Goal: Transaction & Acquisition: Download file/media

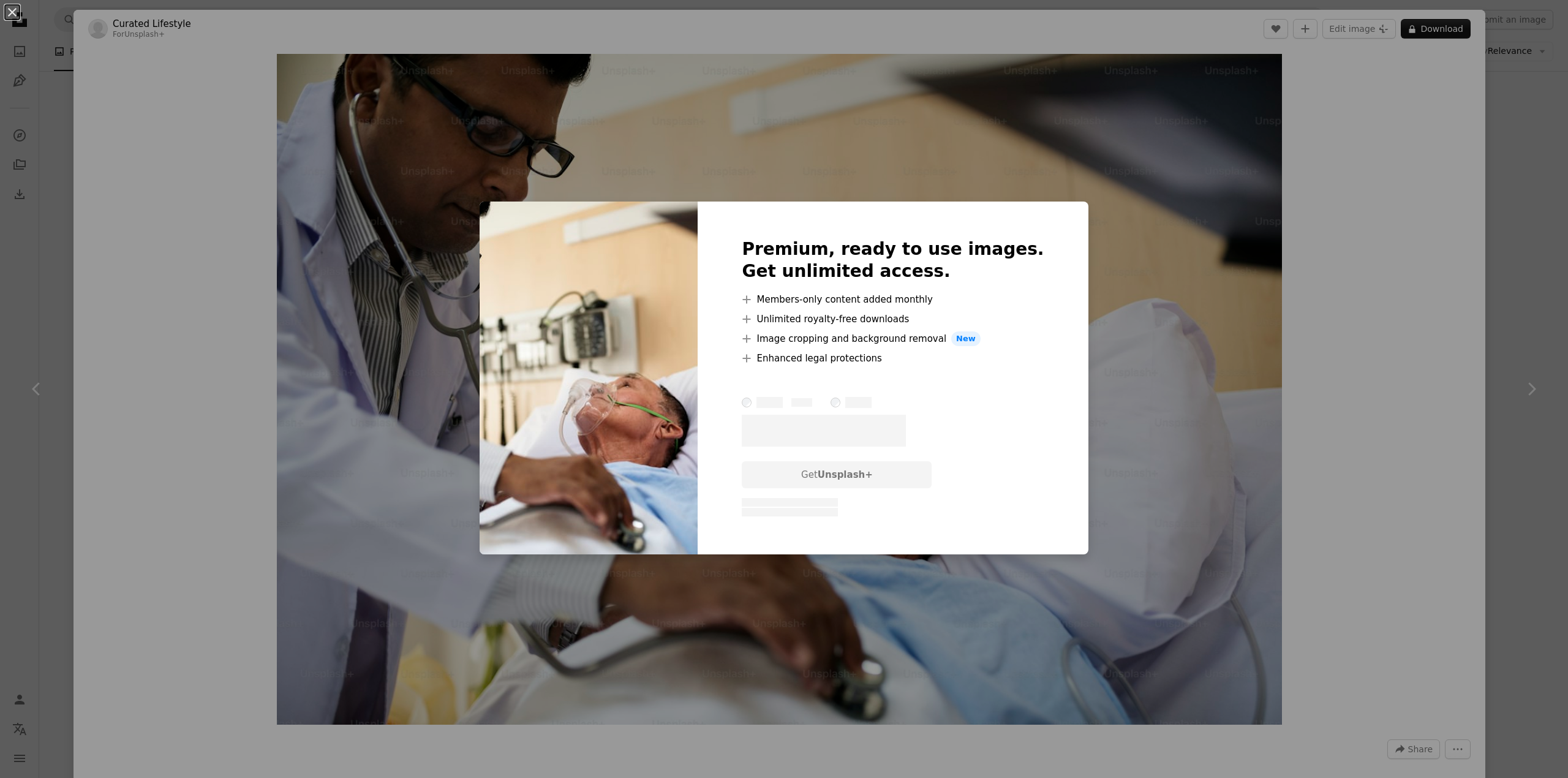
scroll to position [1820, 0]
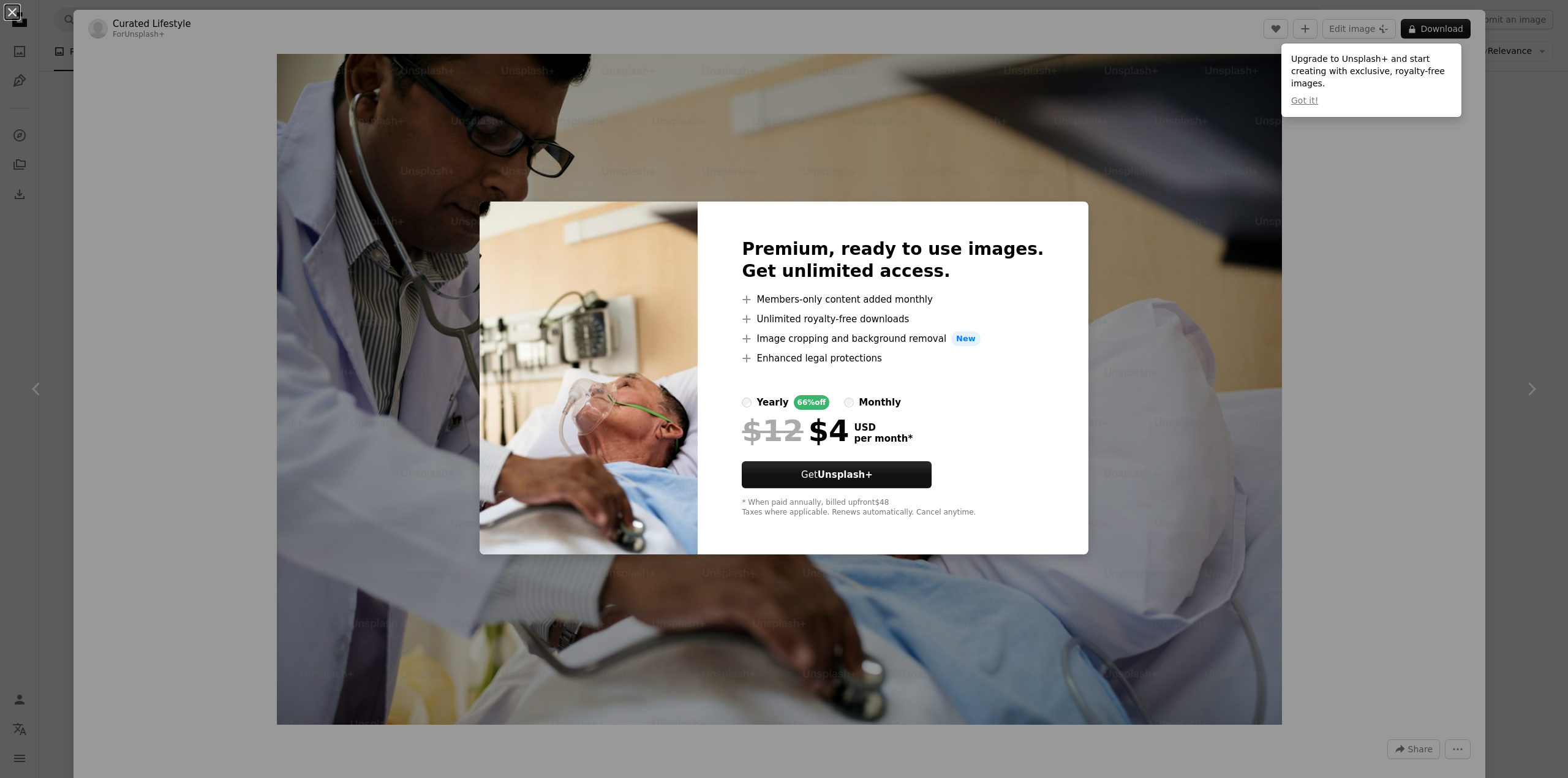
click at [876, 405] on label "monthly" at bounding box center [872, 403] width 57 height 14
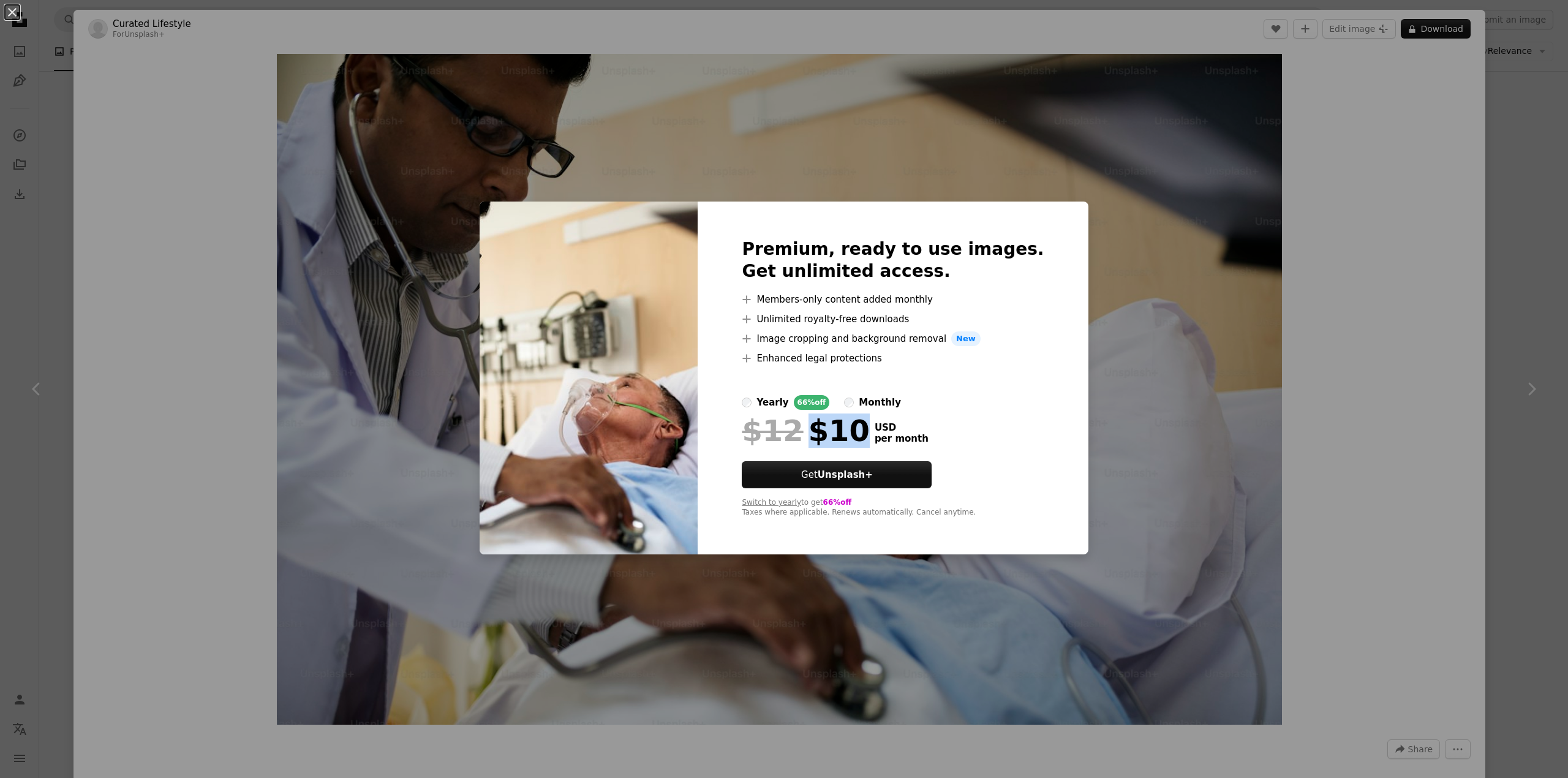
drag, startPoint x: 833, startPoint y: 428, endPoint x: 873, endPoint y: 428, distance: 40.0
click at [869, 428] on div "$12 $10" at bounding box center [805, 431] width 128 height 32
click at [1308, 132] on div "An X shape Premium, ready to use images. Get unlimited access. A plus sign Memb…" at bounding box center [784, 389] width 1568 height 778
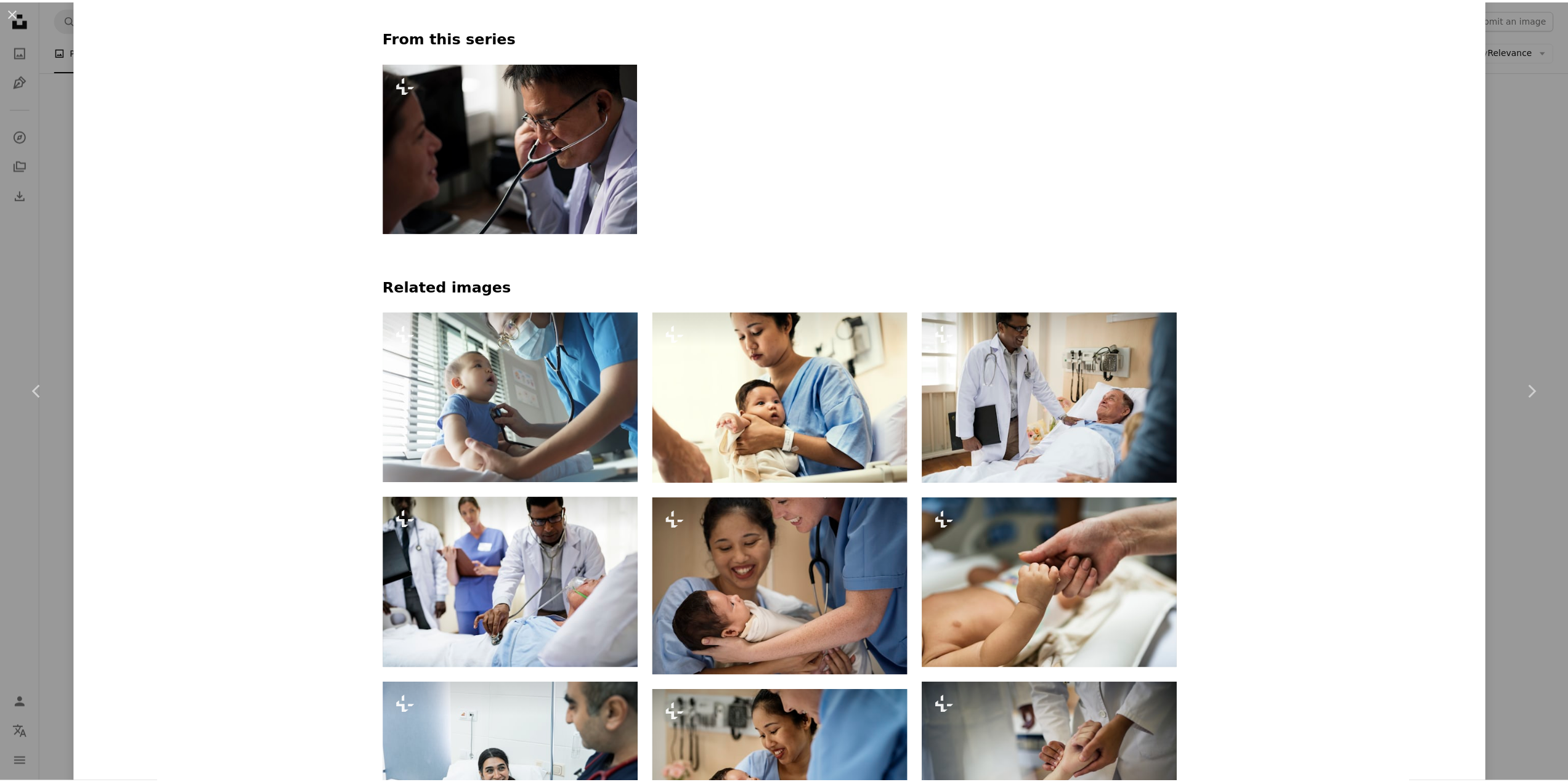
scroll to position [897, 0]
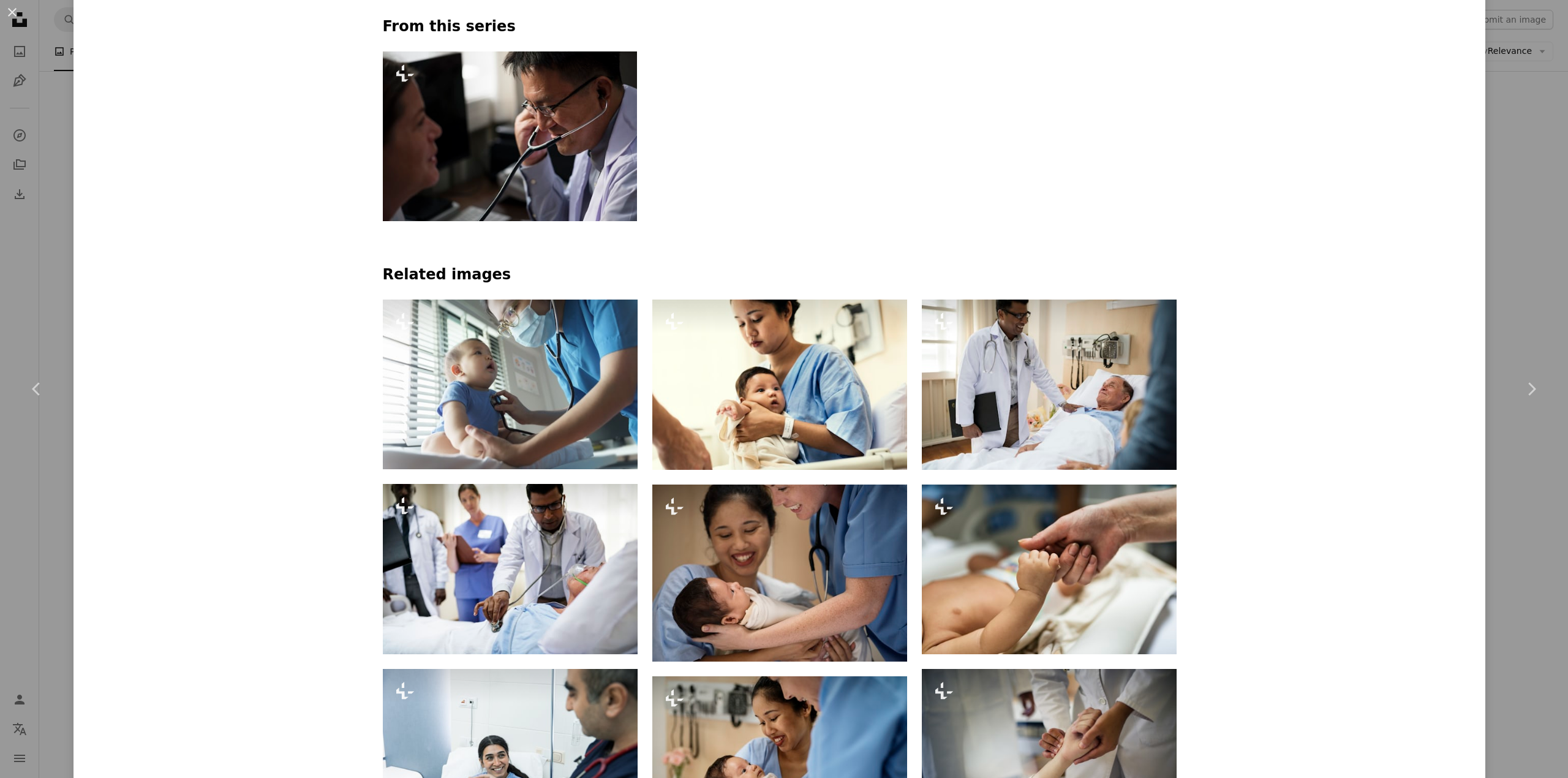
click at [65, 188] on div "An X shape Chevron left Chevron right Curated Lifestyle For Unsplash+ A heart A…" at bounding box center [784, 389] width 1568 height 778
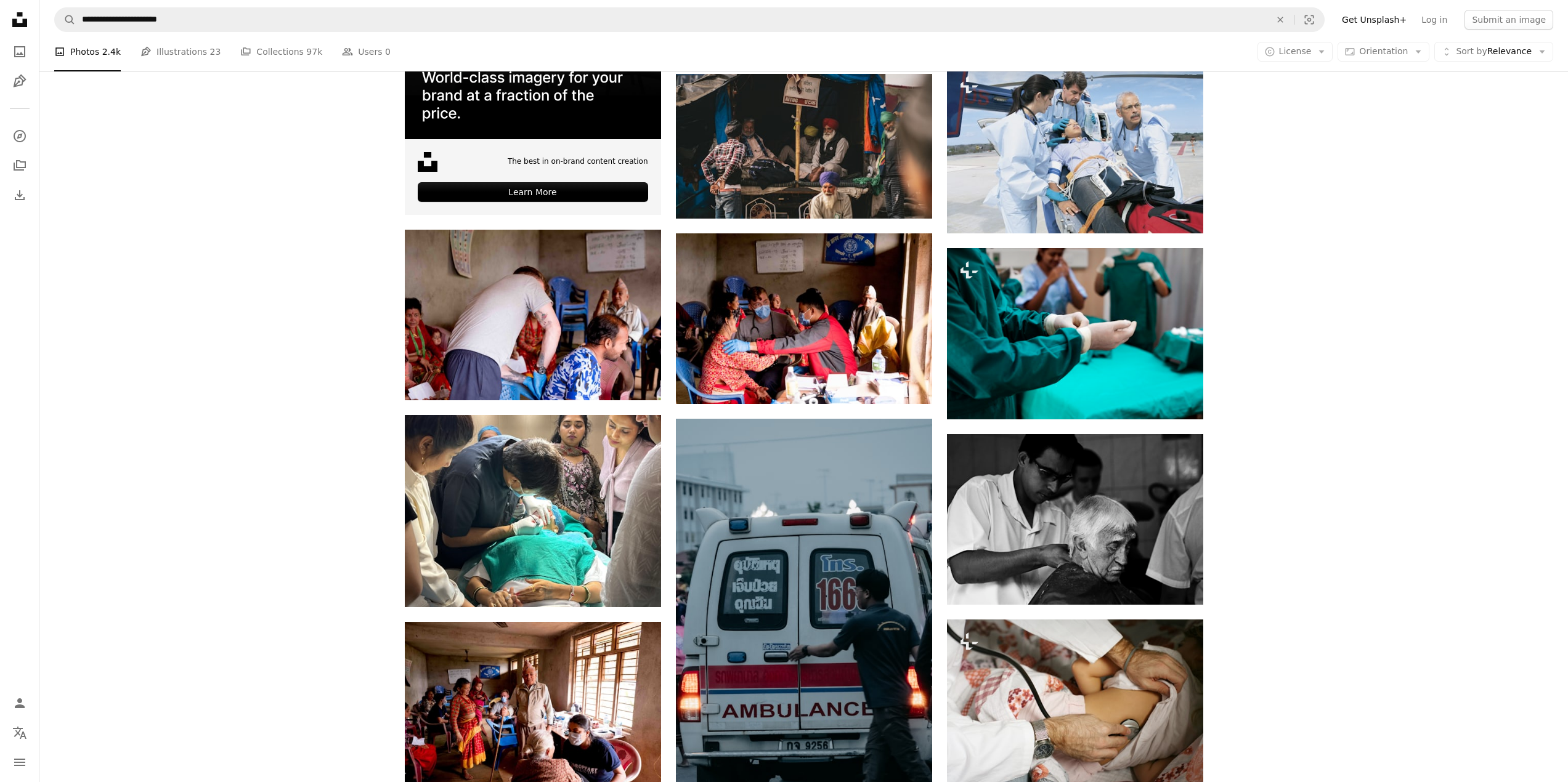
scroll to position [2400, 0]
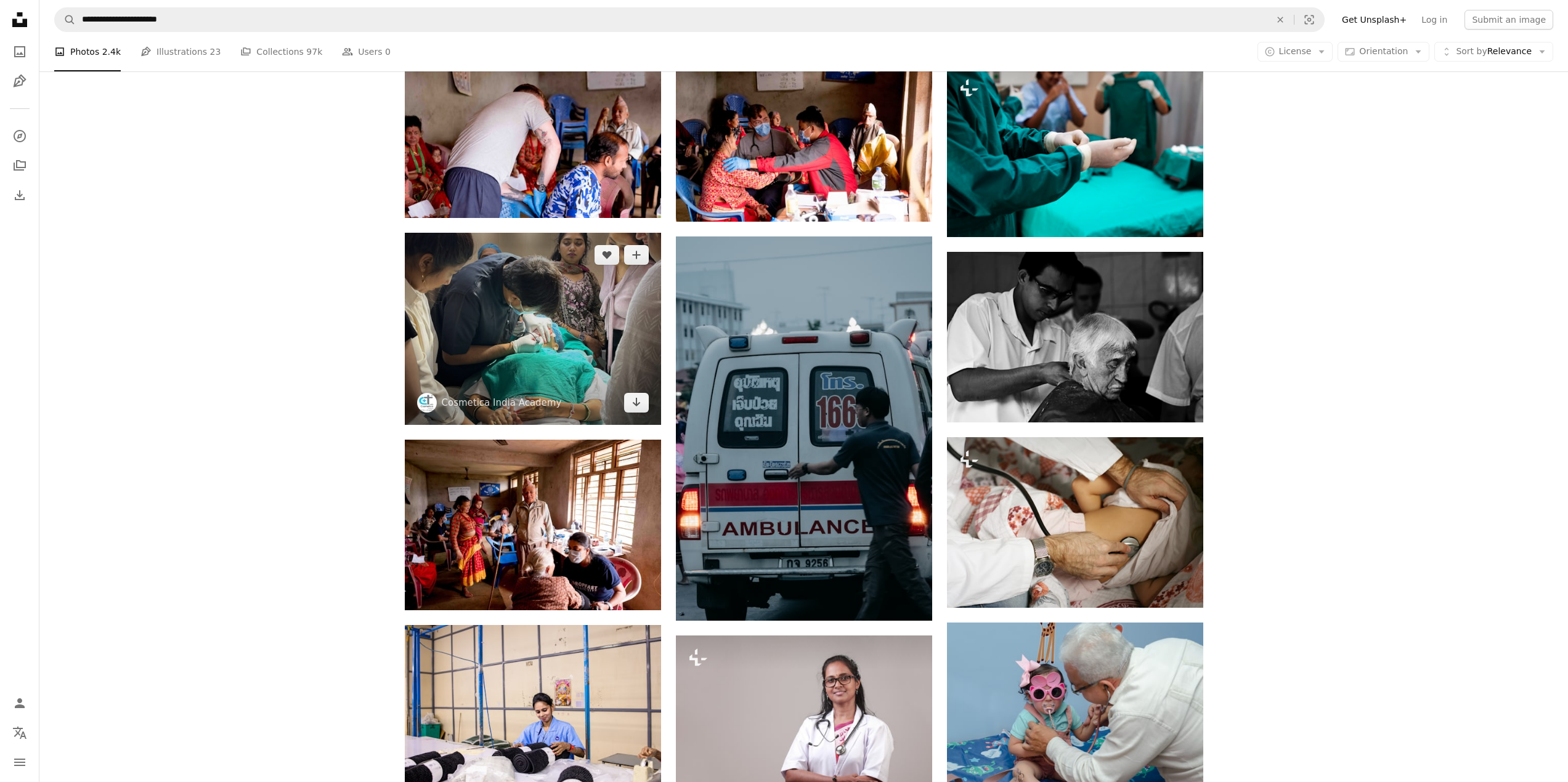
click at [553, 305] on img at bounding box center [533, 329] width 256 height 192
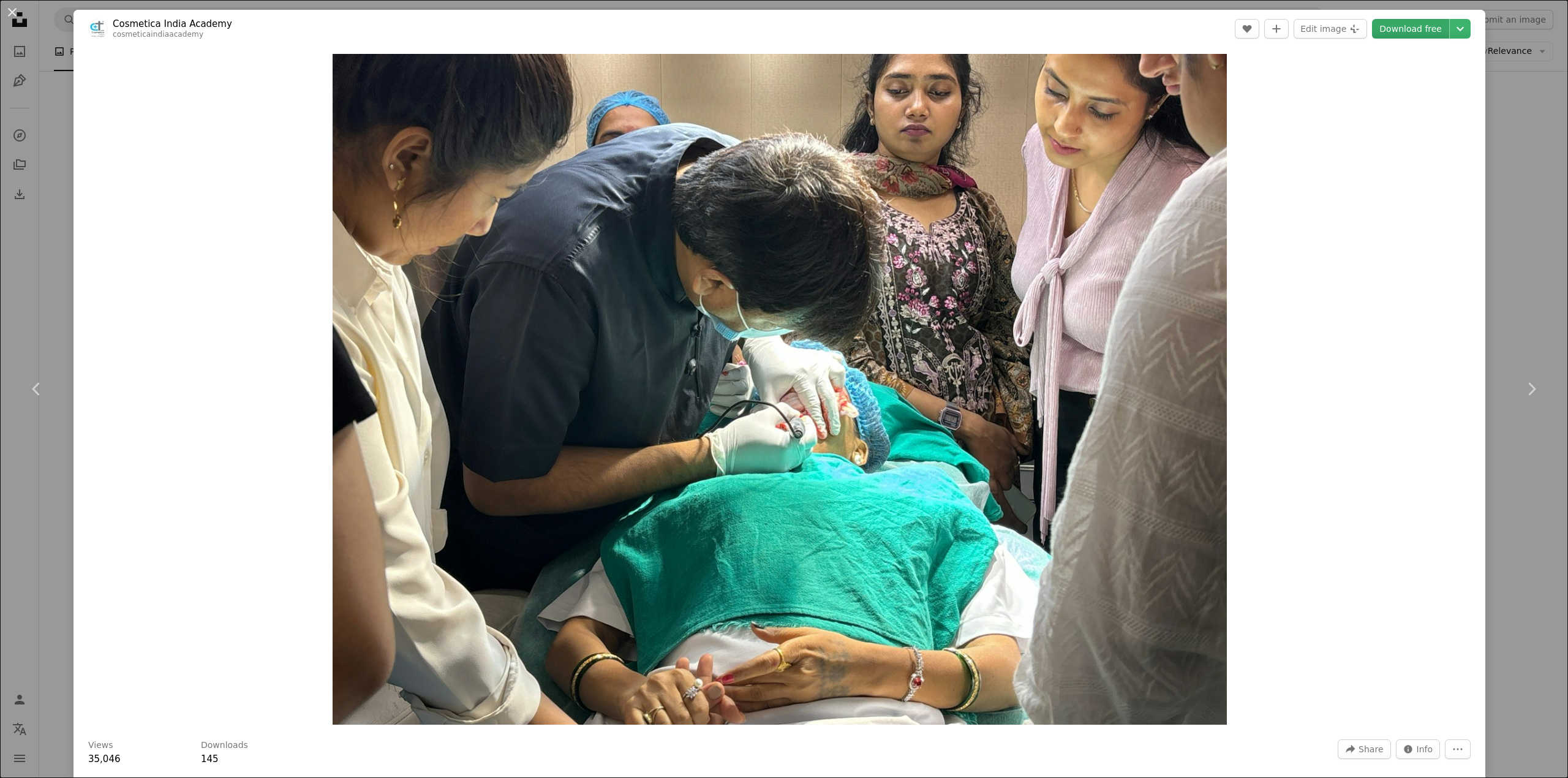
click at [1406, 30] on link "Download free" at bounding box center [1410, 28] width 77 height 19
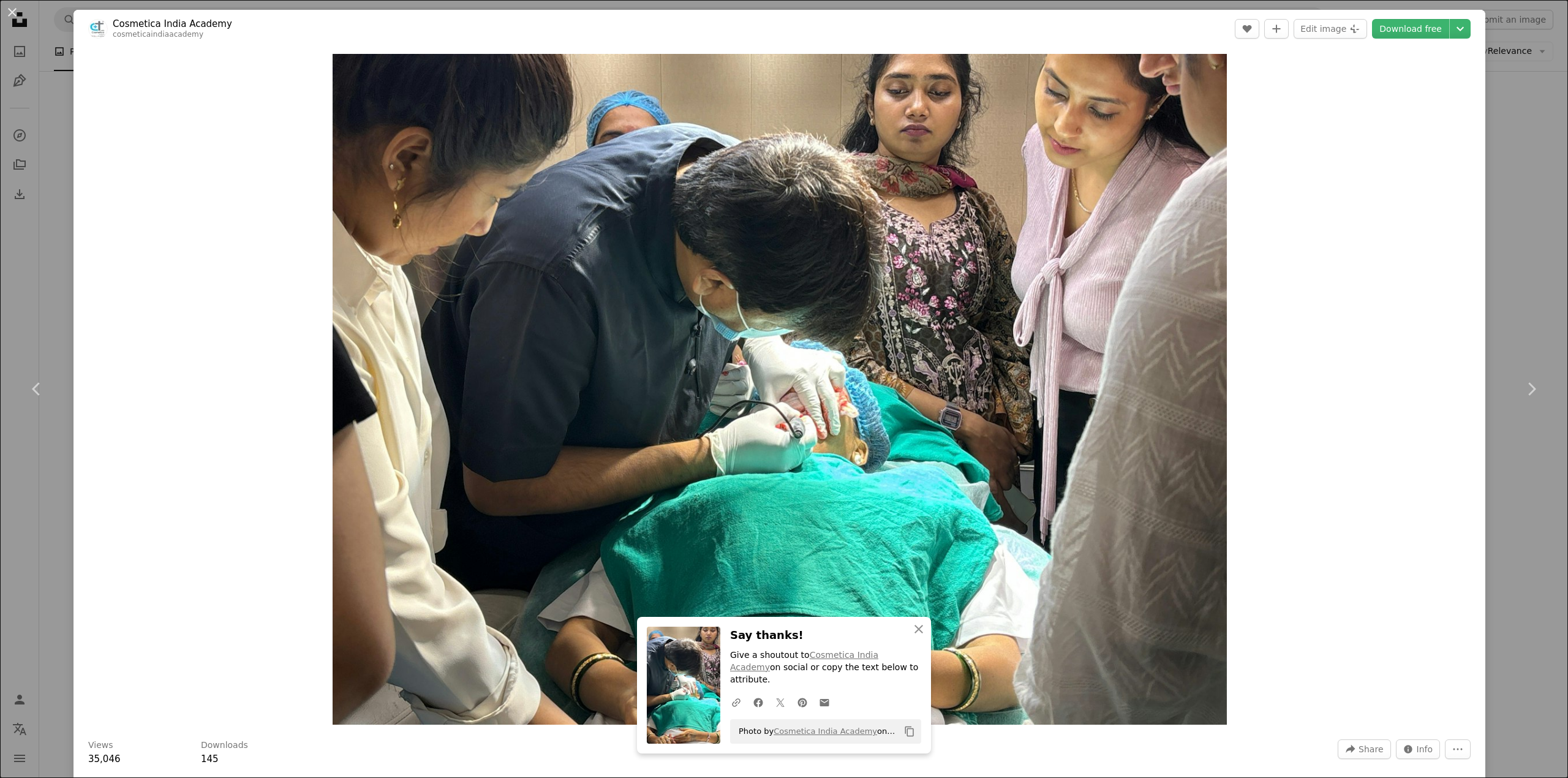
drag, startPoint x: 45, startPoint y: 60, endPoint x: 62, endPoint y: 59, distance: 17.0
click at [45, 60] on div "An X shape Chevron left Chevron right Cosmetica India Academy cosmeticaindiaaca…" at bounding box center [784, 389] width 1568 height 778
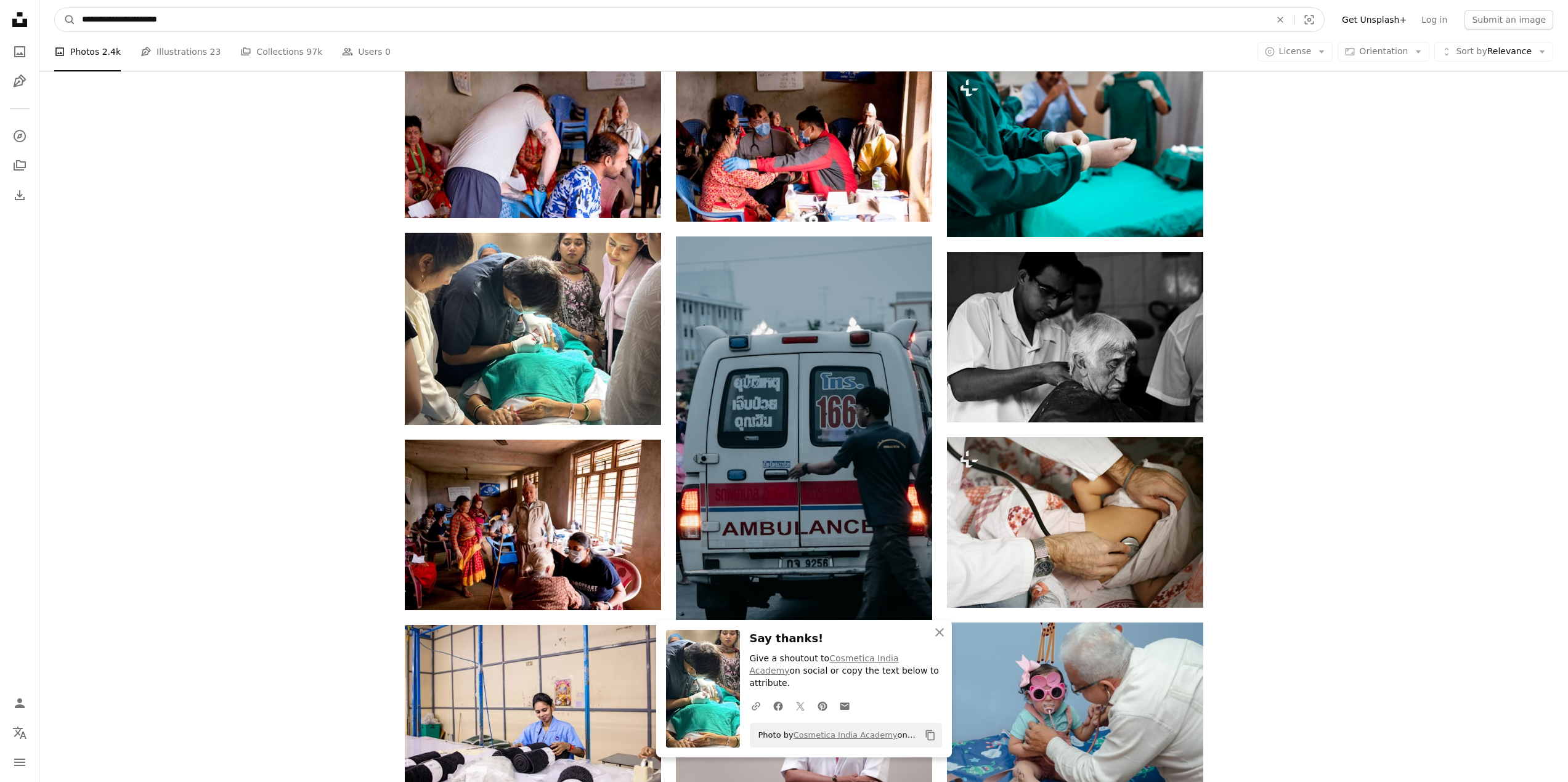
click at [130, 28] on input "**********" at bounding box center [670, 20] width 1191 height 23
type input "**********"
click button "A magnifying glass" at bounding box center [65, 20] width 21 height 23
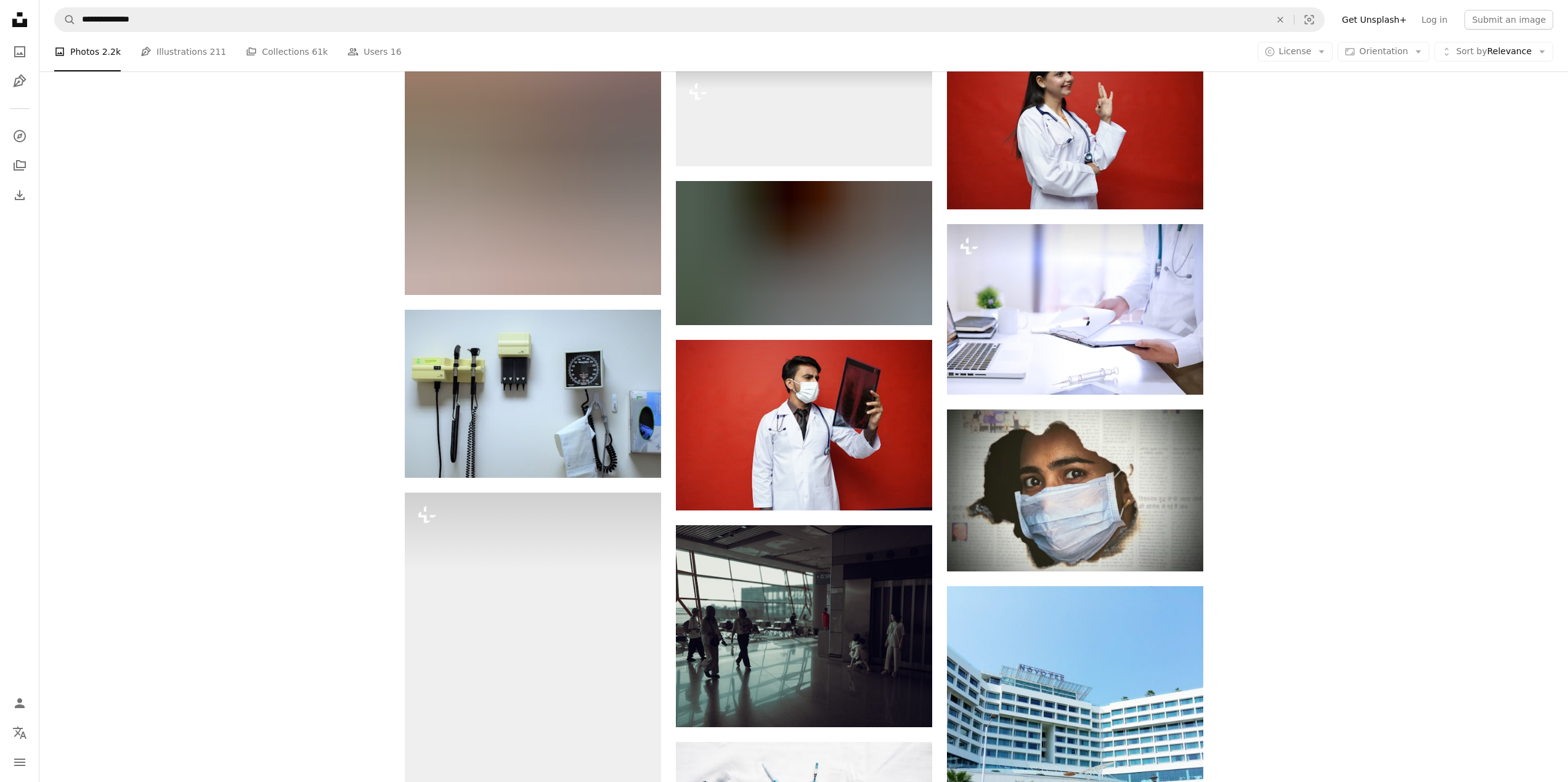
scroll to position [6302, 0]
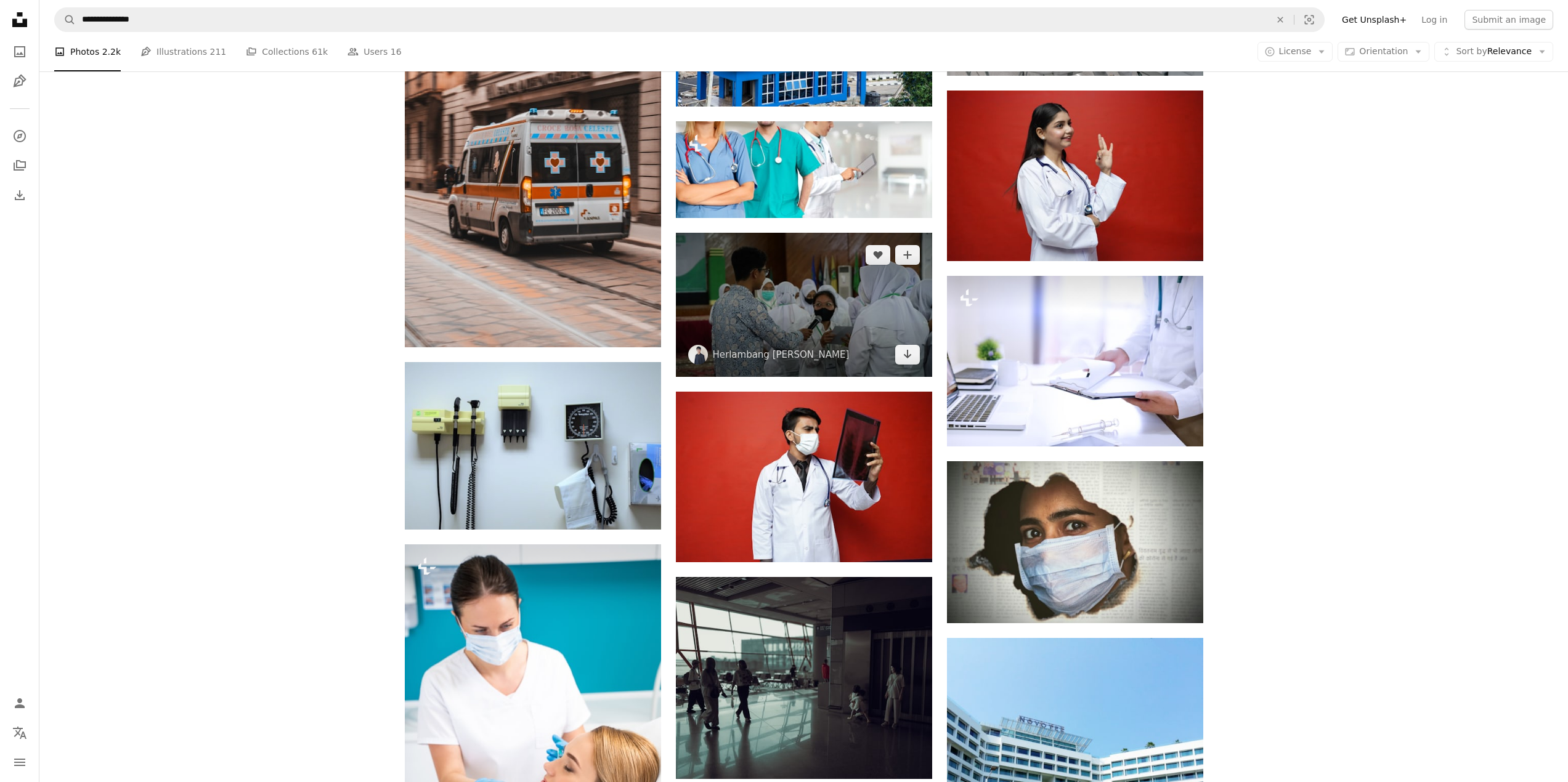
click at [803, 276] on img at bounding box center [803, 305] width 256 height 144
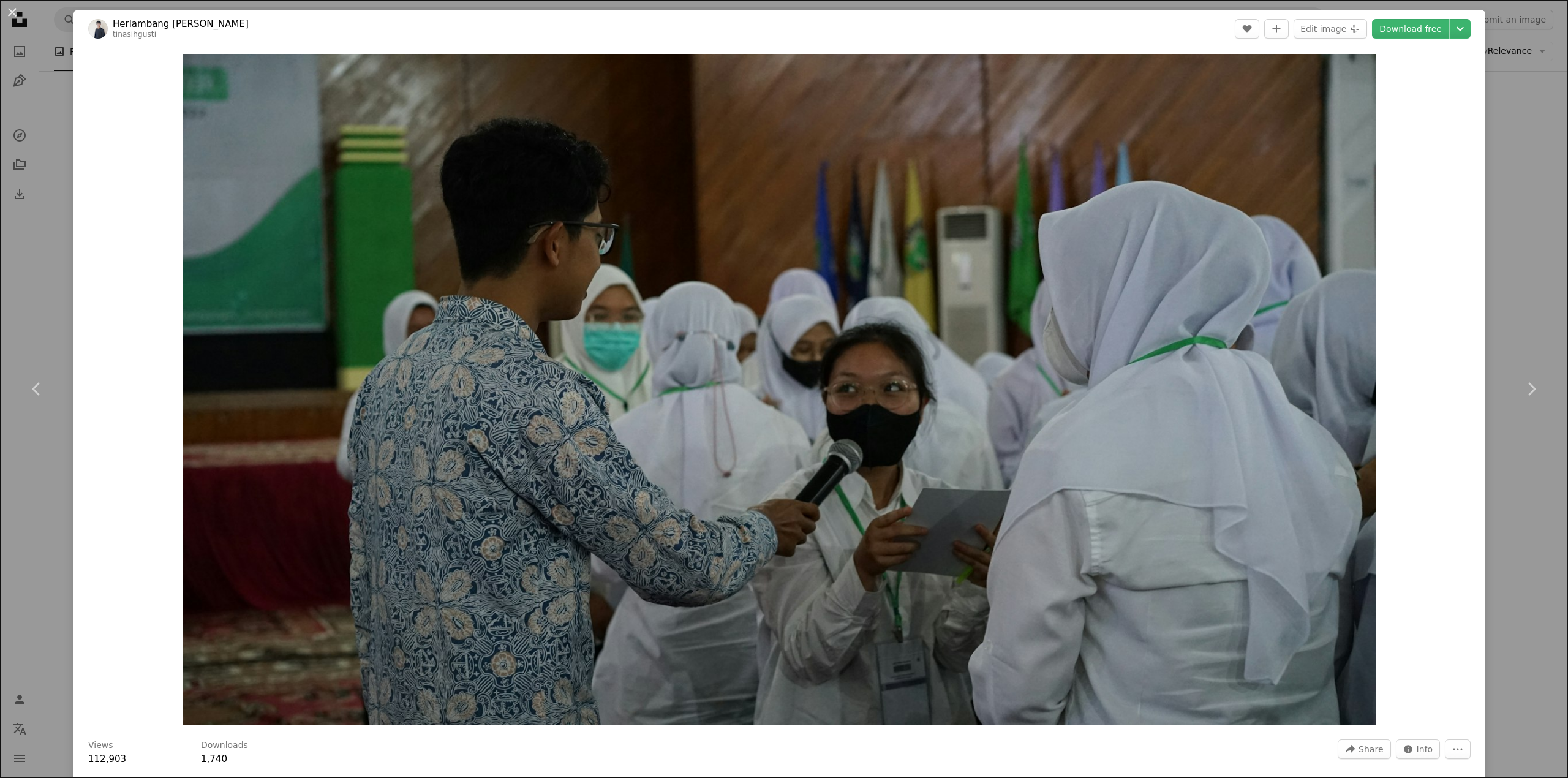
drag, startPoint x: 1500, startPoint y: 235, endPoint x: 1493, endPoint y: 236, distance: 7.1
click at [1501, 235] on div "An X shape Chevron left Chevron right Herlambang Tinasih Gusti tinasihgusti A h…" at bounding box center [784, 389] width 1568 height 778
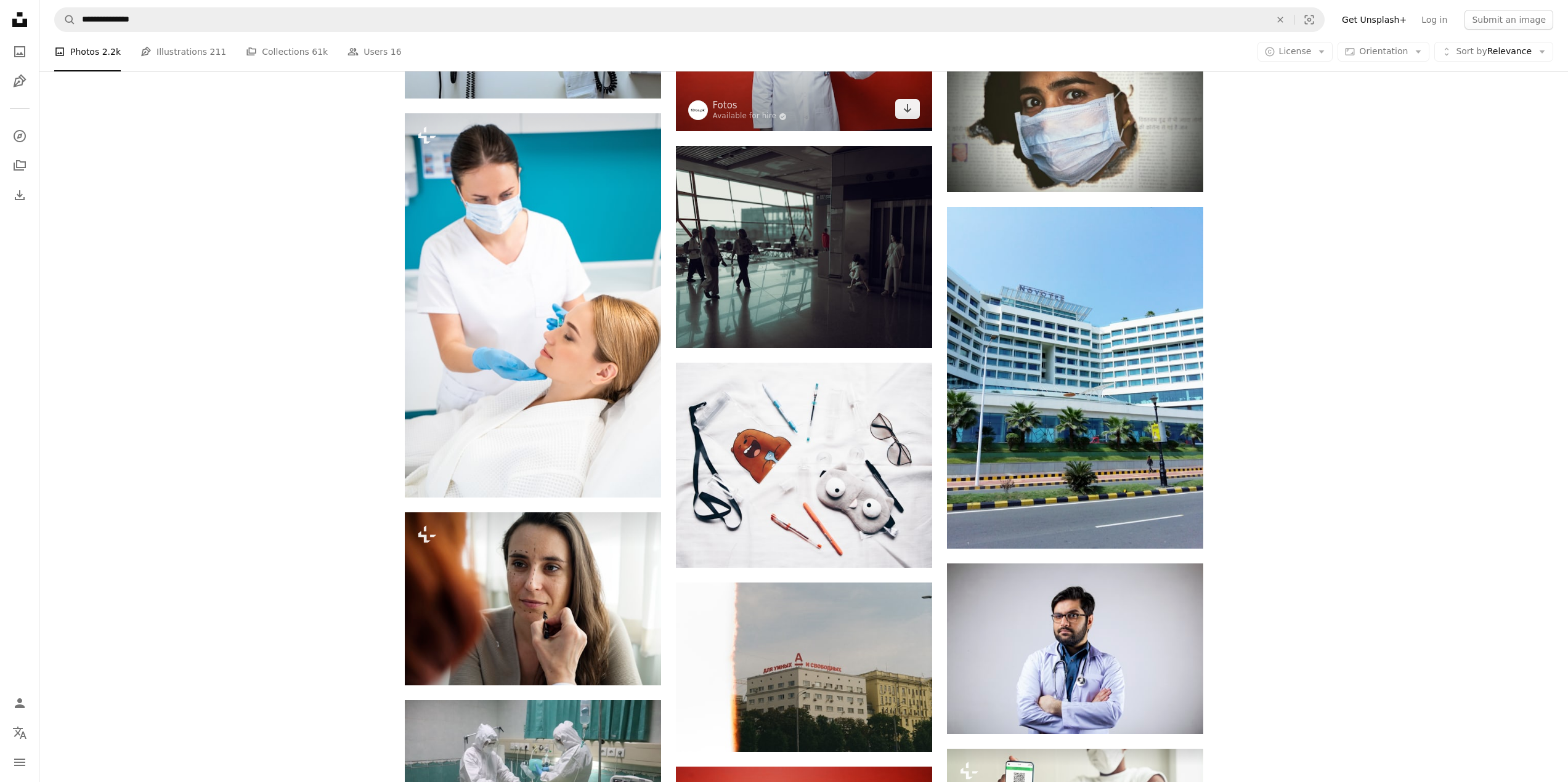
scroll to position [6620, 0]
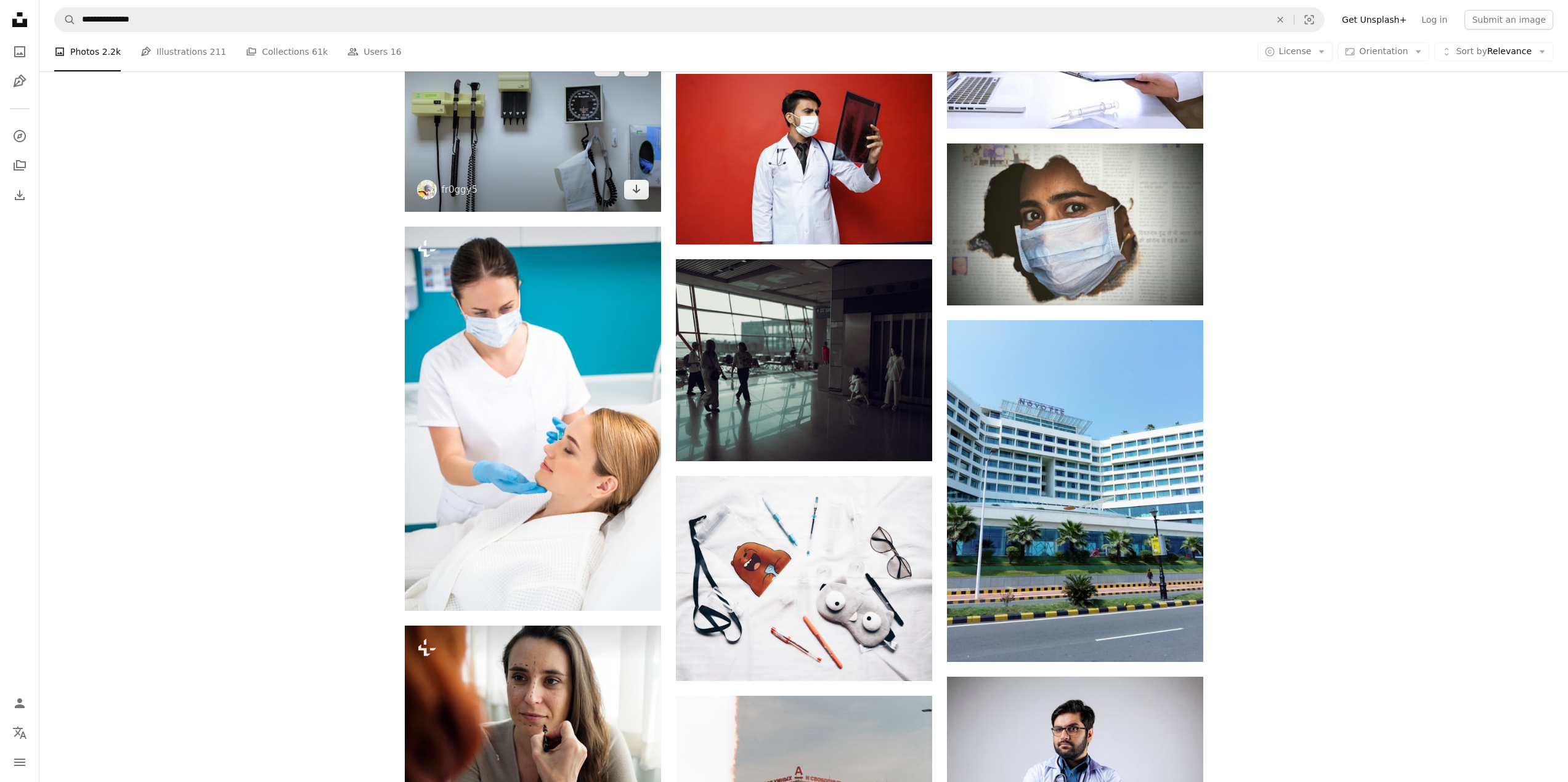
click at [546, 165] on img at bounding box center [533, 128] width 256 height 168
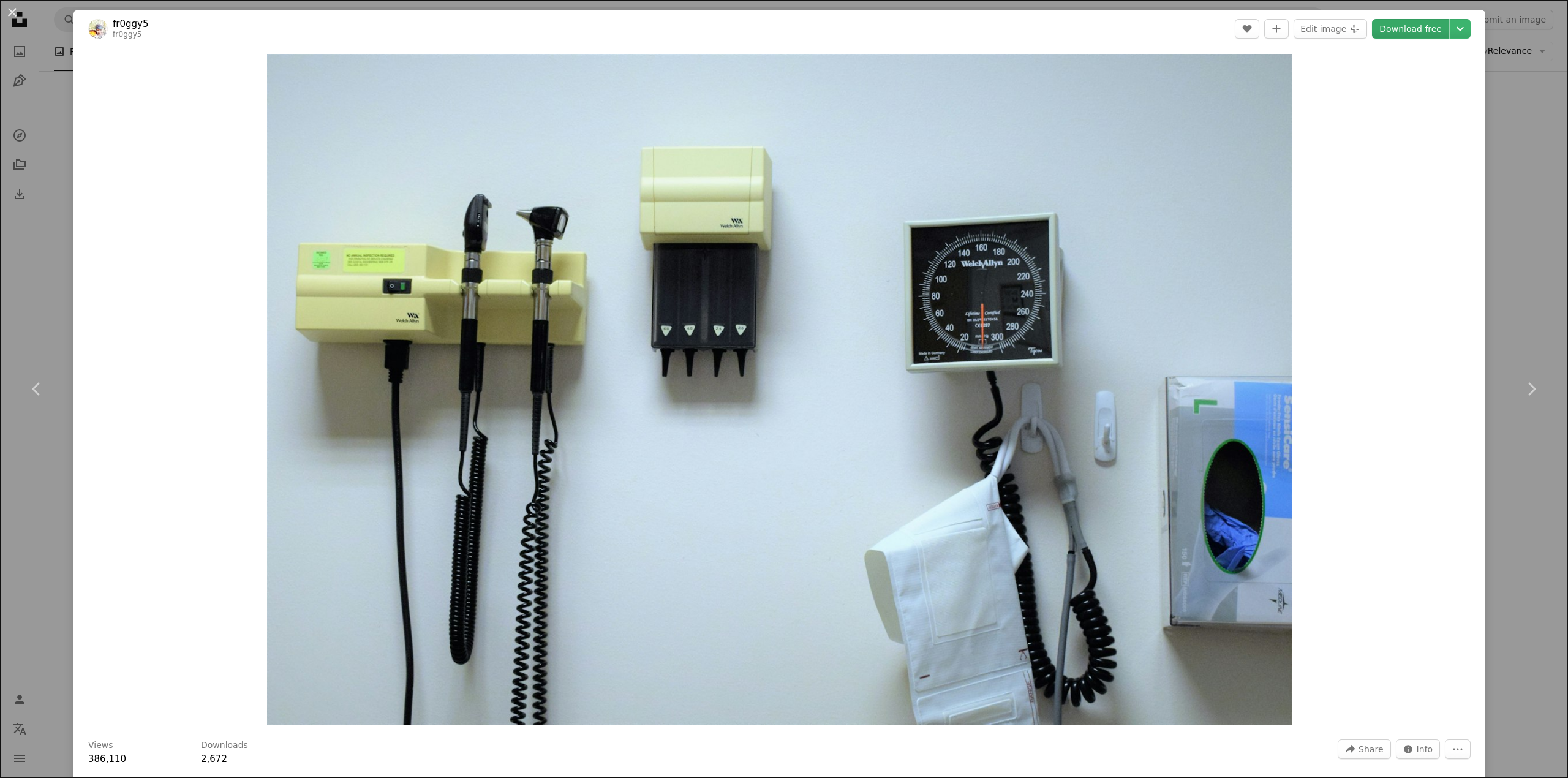
click at [1393, 28] on link "Download free" at bounding box center [1410, 28] width 77 height 19
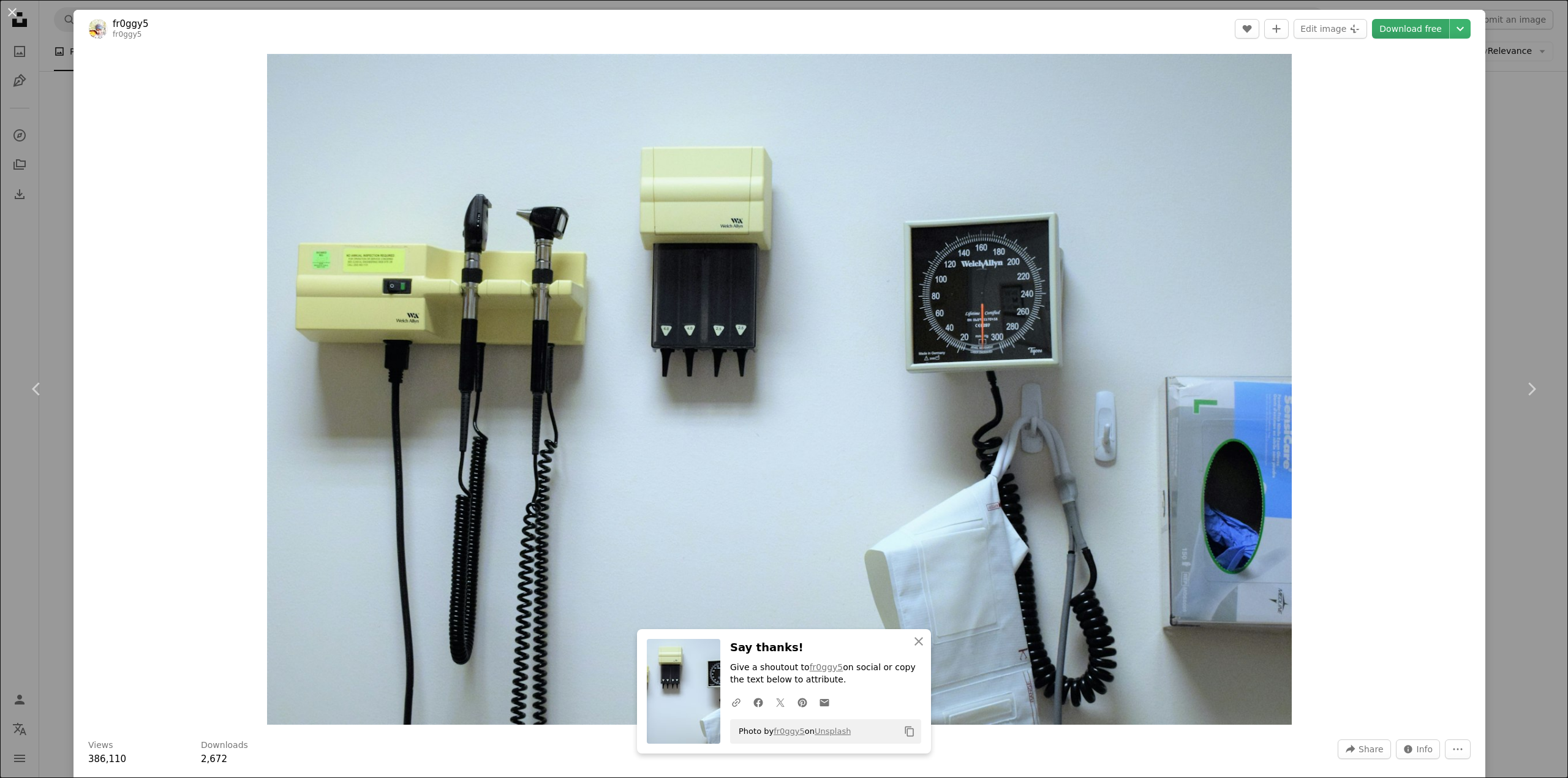
click at [1395, 30] on link "Download free" at bounding box center [1410, 28] width 77 height 19
drag, startPoint x: 50, startPoint y: 115, endPoint x: 124, endPoint y: 74, distance: 84.6
click at [50, 115] on div "An X shape Chevron left Chevron right fr0ggy5 fr0ggy5 A heart A plus sign Edit …" at bounding box center [784, 389] width 1568 height 778
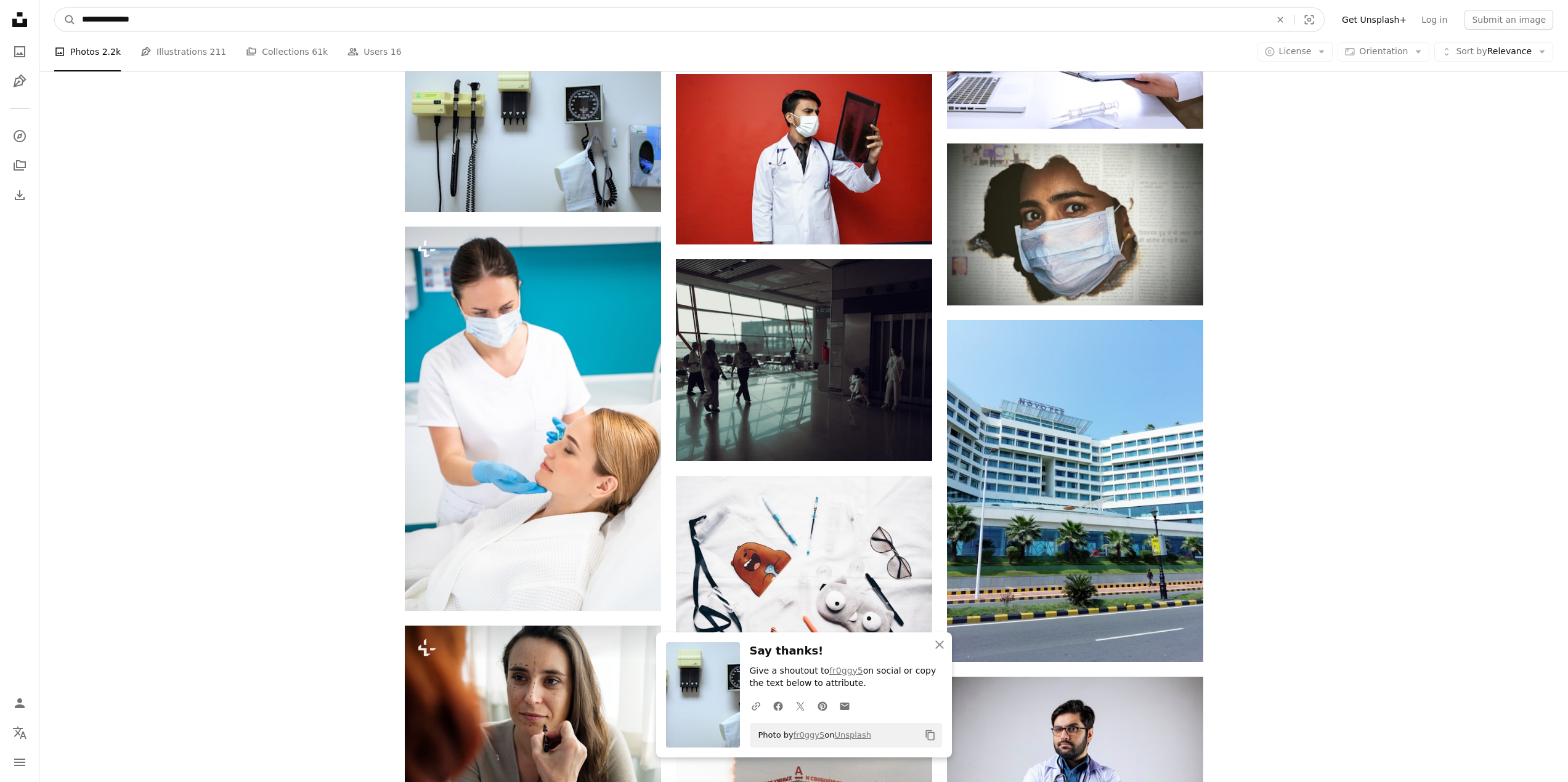
click at [162, 20] on input "**********" at bounding box center [670, 20] width 1191 height 23
type input "**********"
click button "A magnifying glass" at bounding box center [65, 20] width 21 height 23
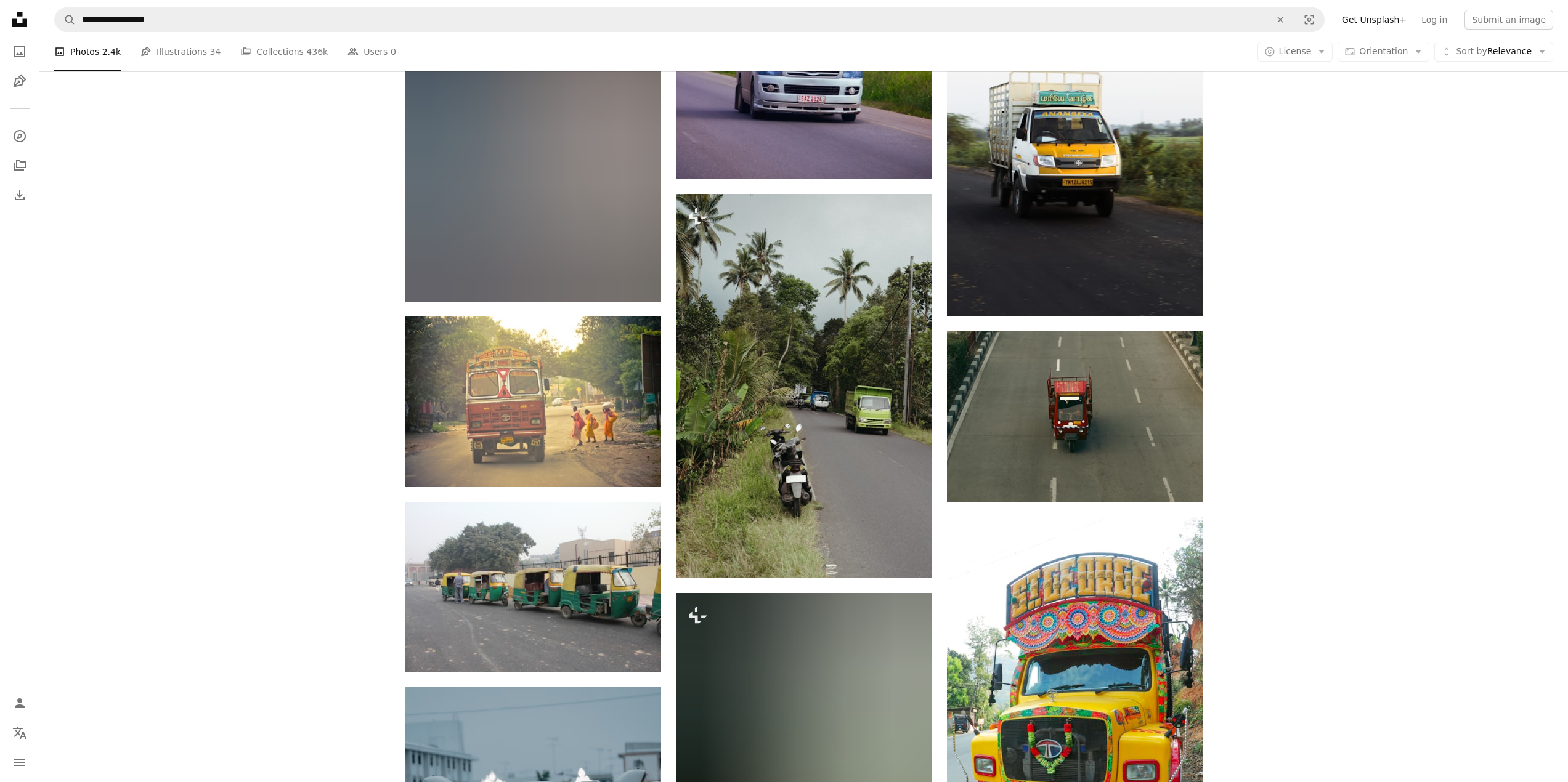
scroll to position [1174, 0]
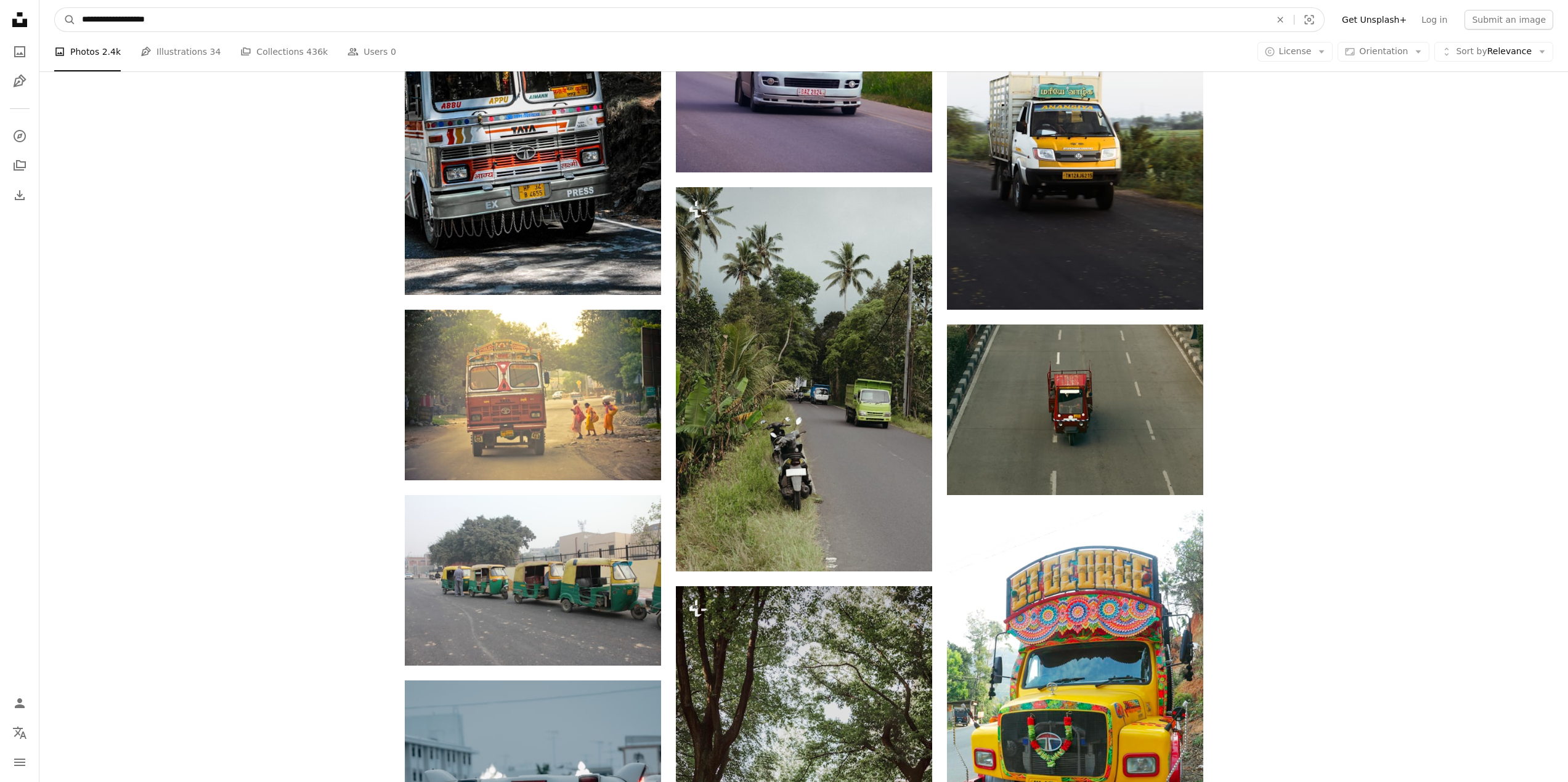
click at [161, 21] on input "**********" at bounding box center [670, 20] width 1191 height 23
type input "**********"
click button "A magnifying glass" at bounding box center [65, 20] width 21 height 23
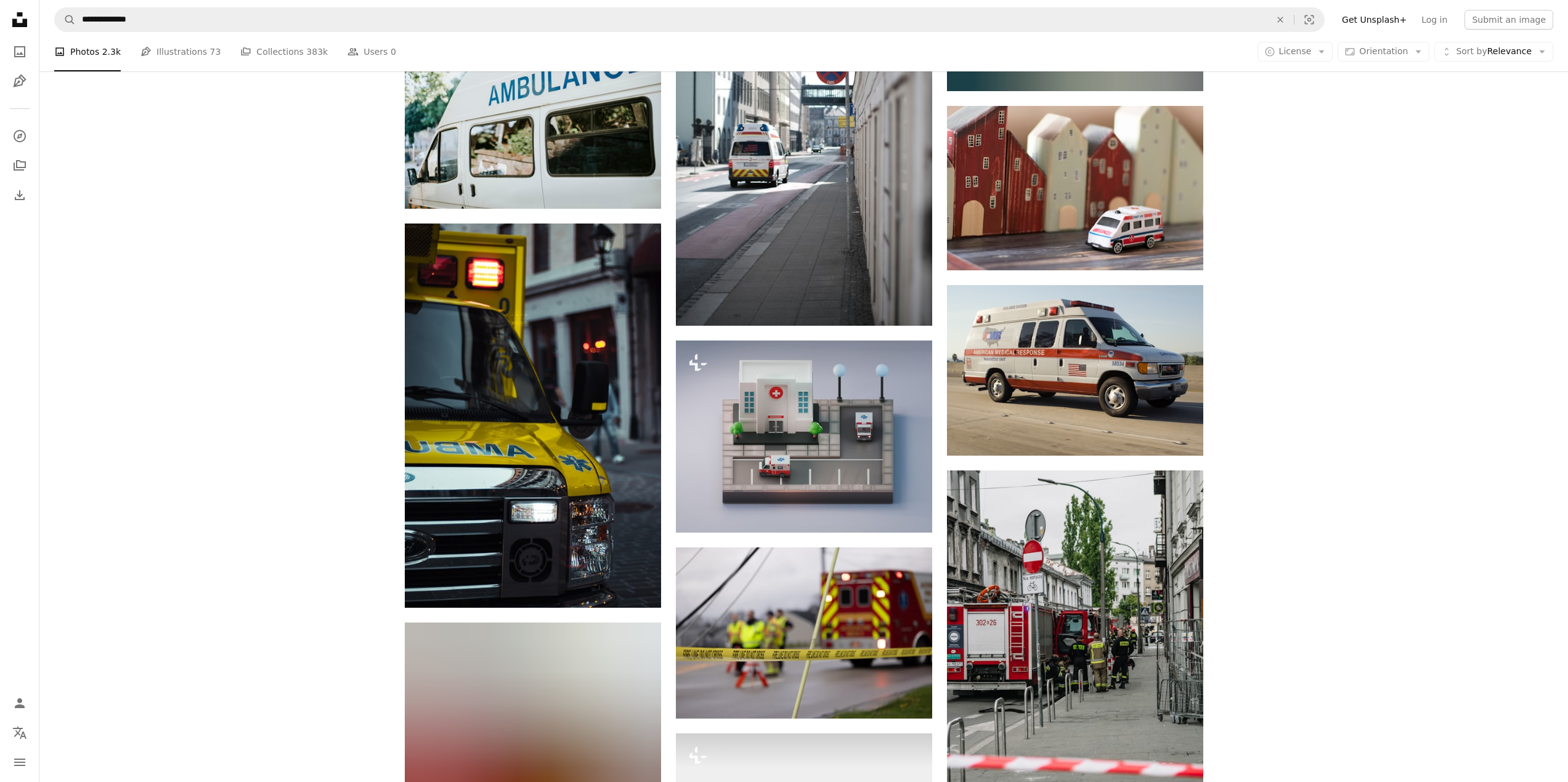
scroll to position [1008, 0]
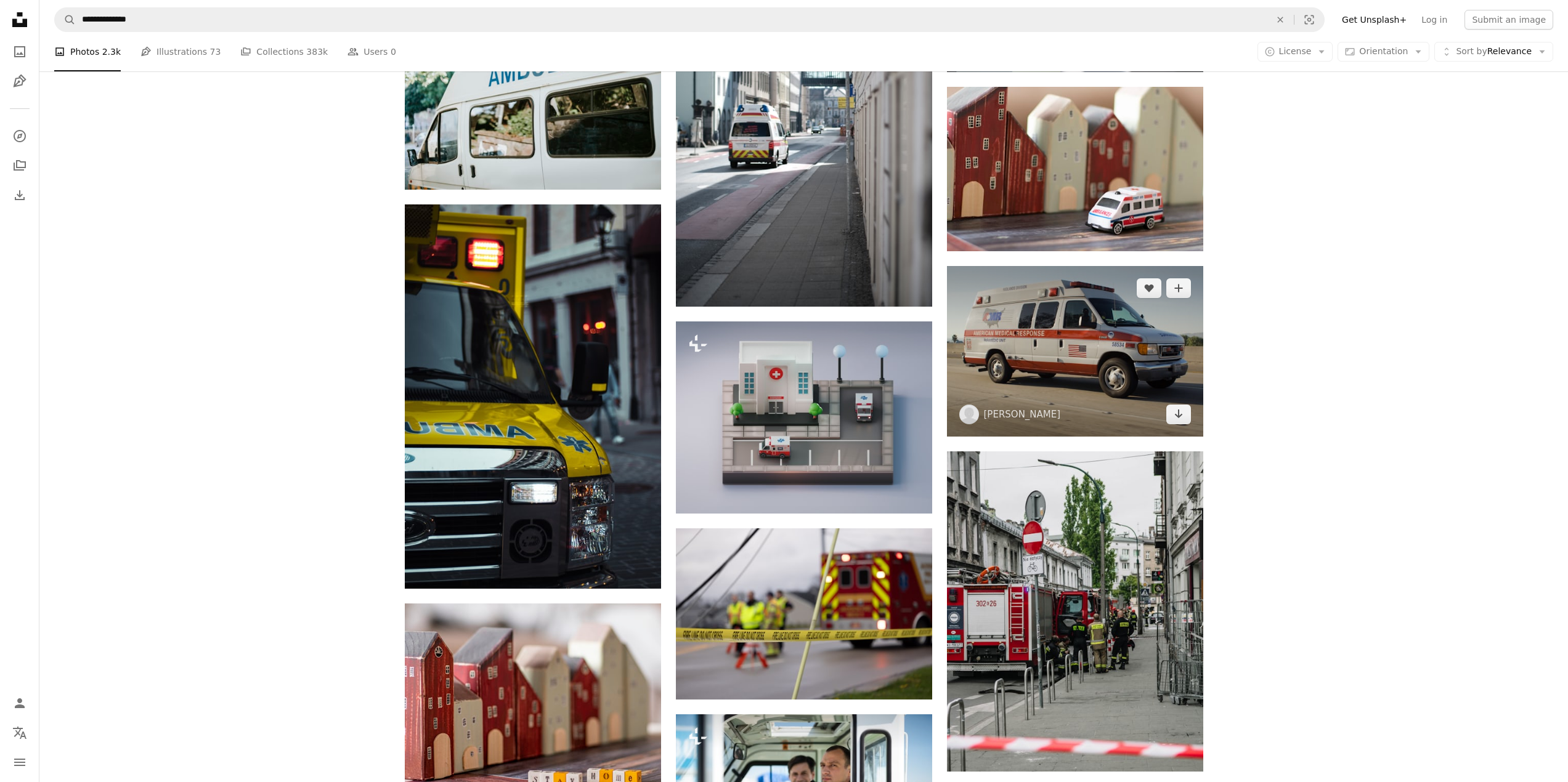
click at [997, 297] on img at bounding box center [1075, 351] width 256 height 170
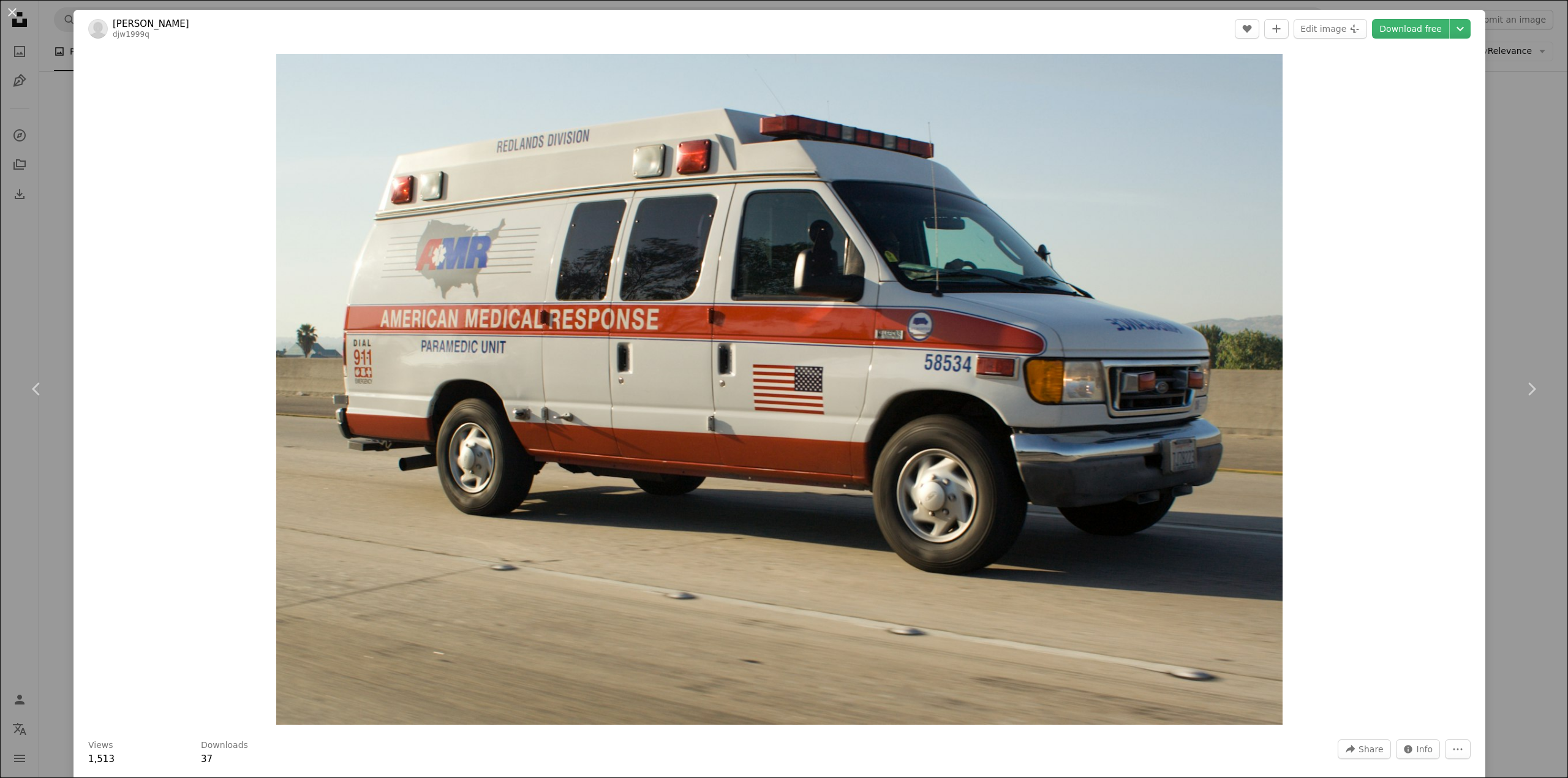
click at [59, 208] on div "An X shape Chevron left Chevron right [PERSON_NAME] djw1999q A heart A plus sig…" at bounding box center [784, 389] width 1568 height 778
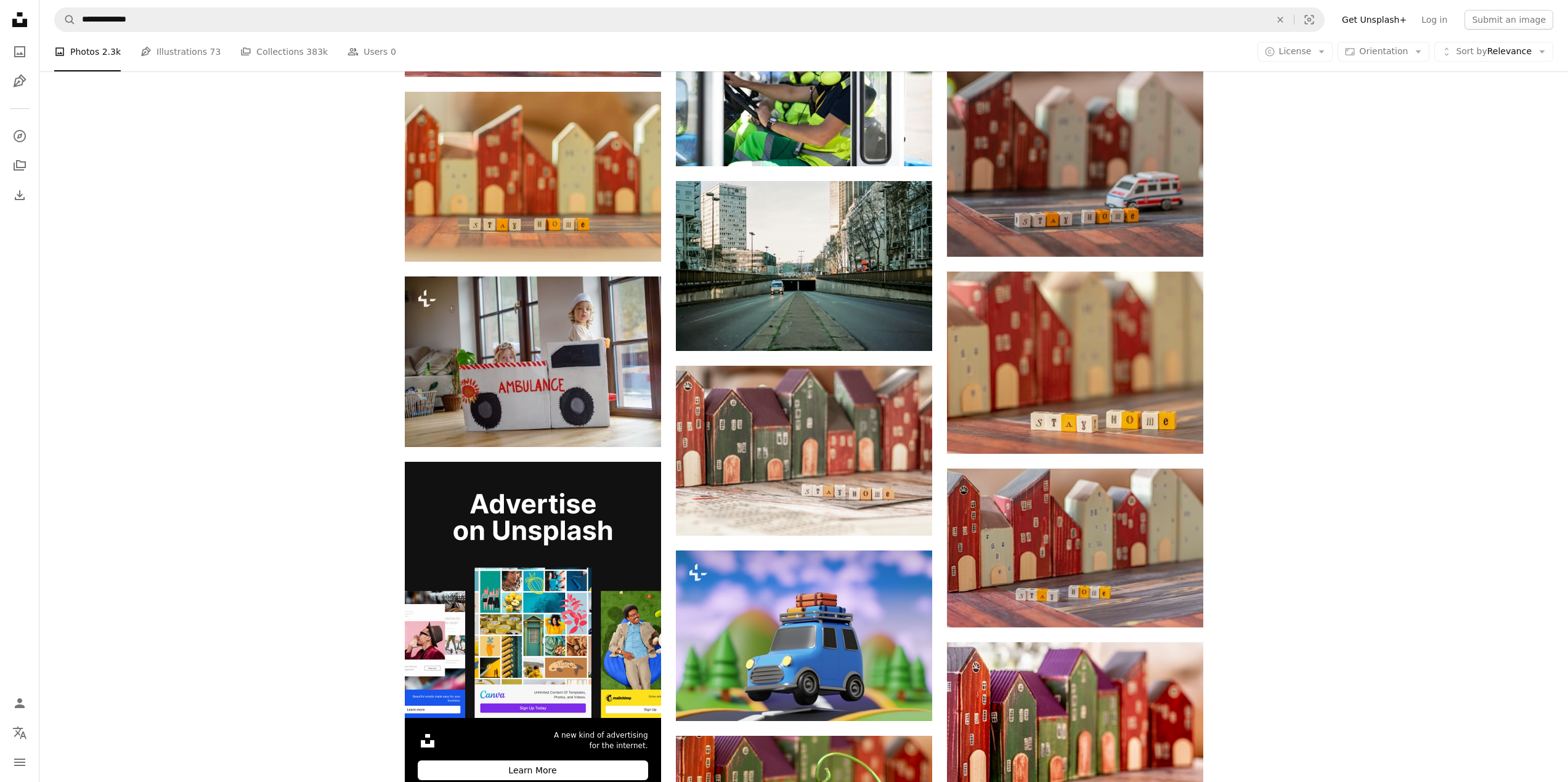
scroll to position [1702, 0]
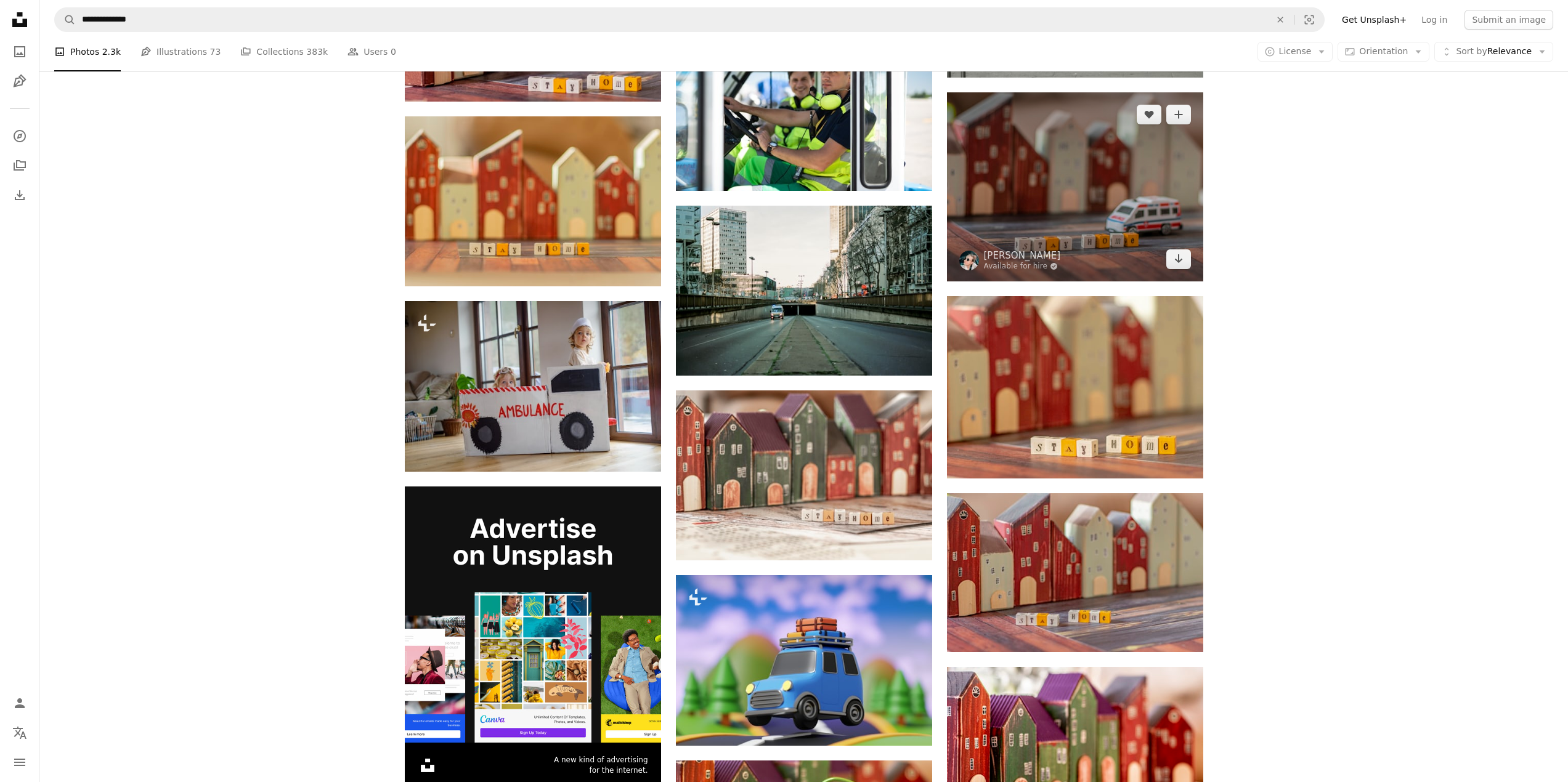
click at [1080, 210] on img at bounding box center [1075, 186] width 256 height 189
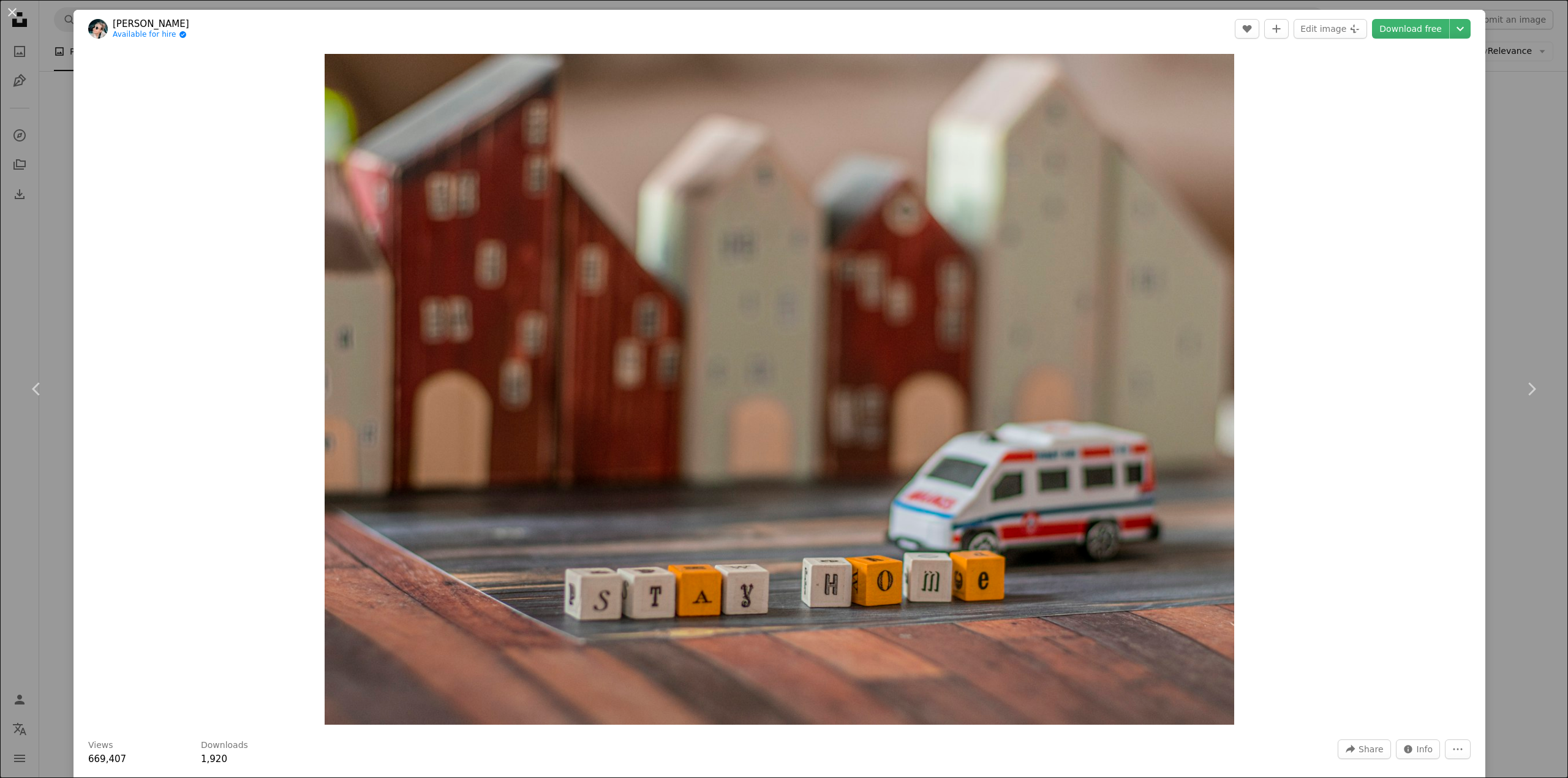
click at [1499, 208] on div "An X shape Chevron left Chevron right [PERSON_NAME] Available for hire A checkm…" at bounding box center [784, 389] width 1568 height 778
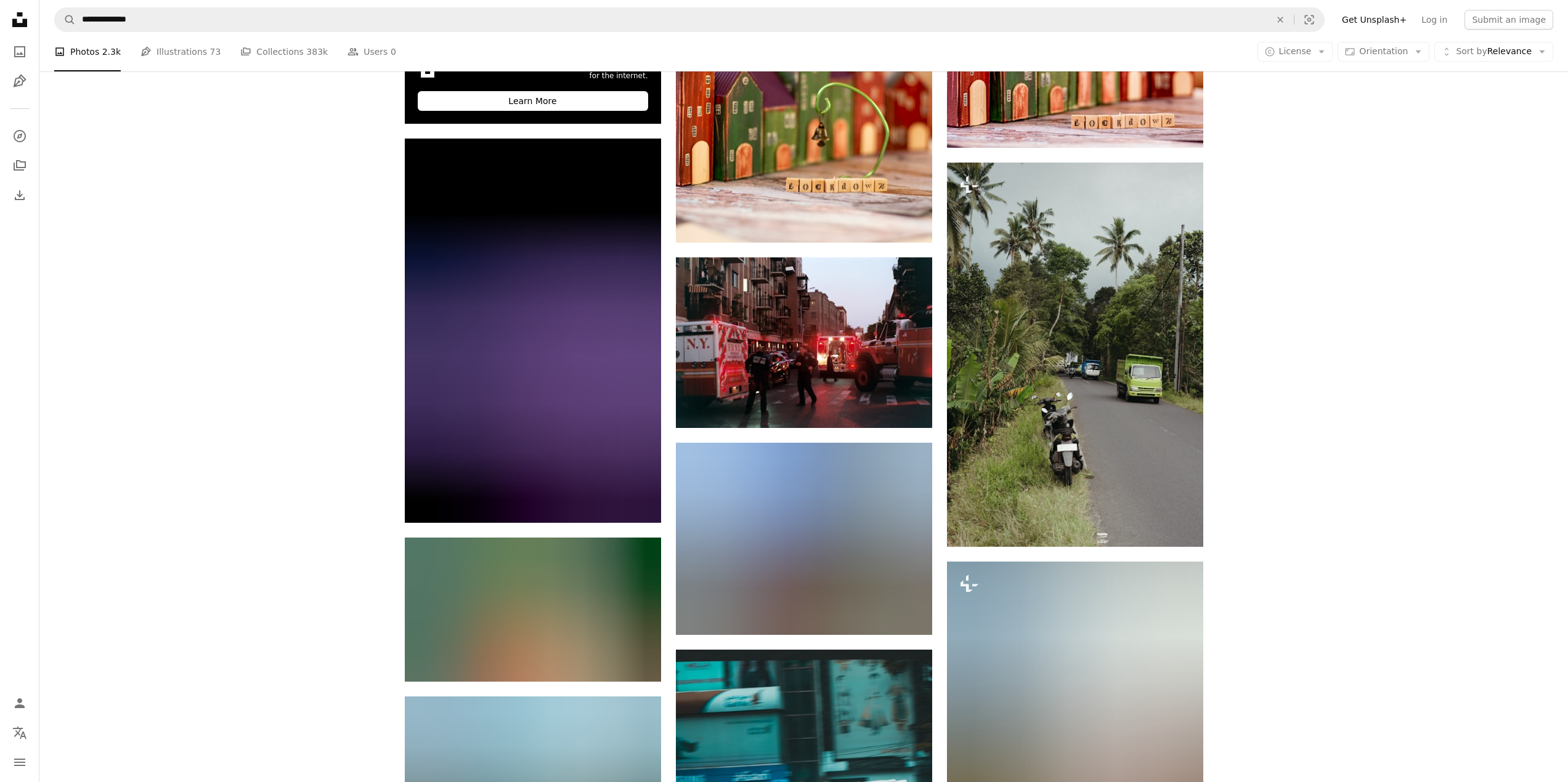
scroll to position [2500, 0]
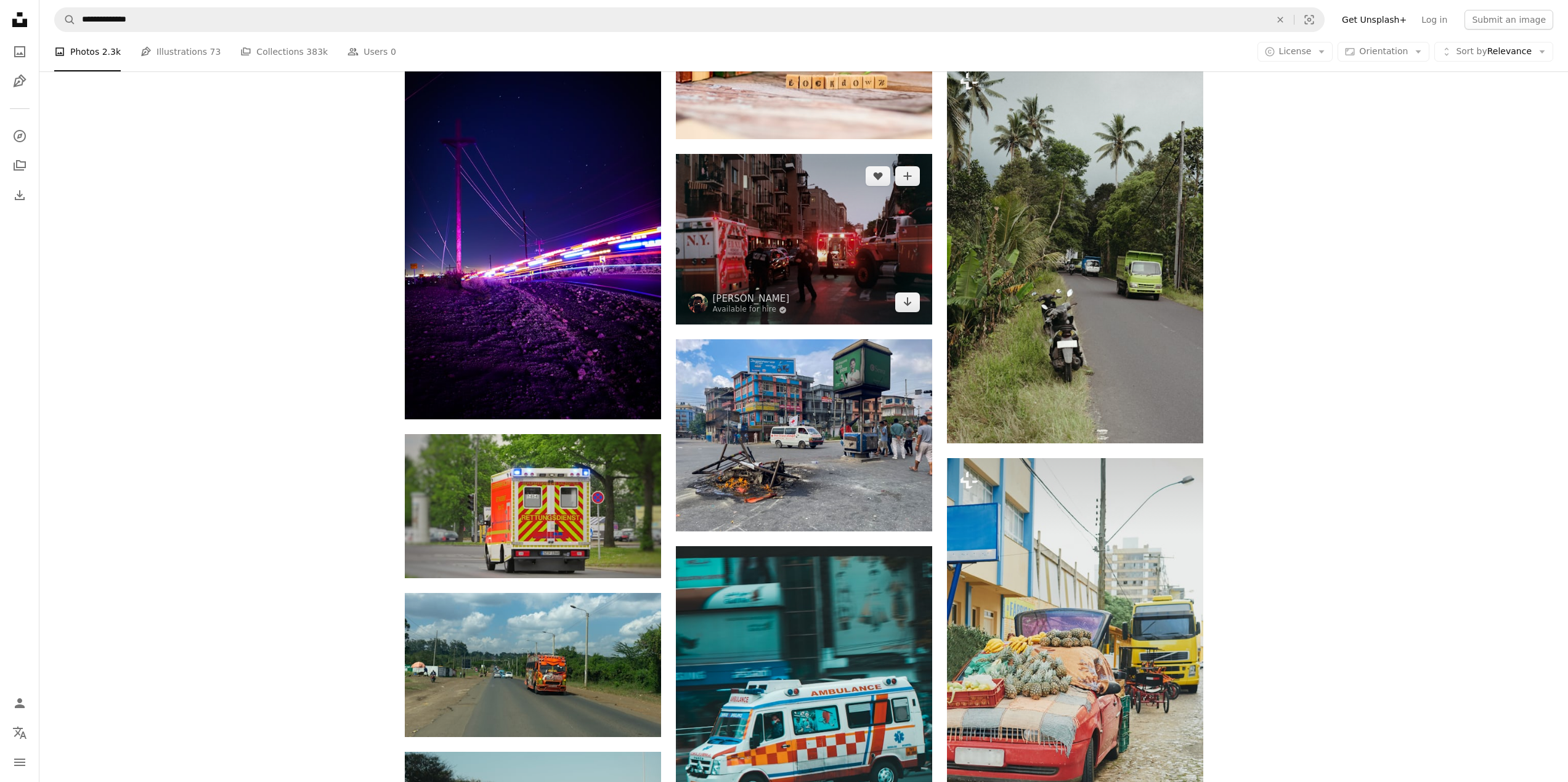
click at [736, 190] on img at bounding box center [803, 239] width 256 height 170
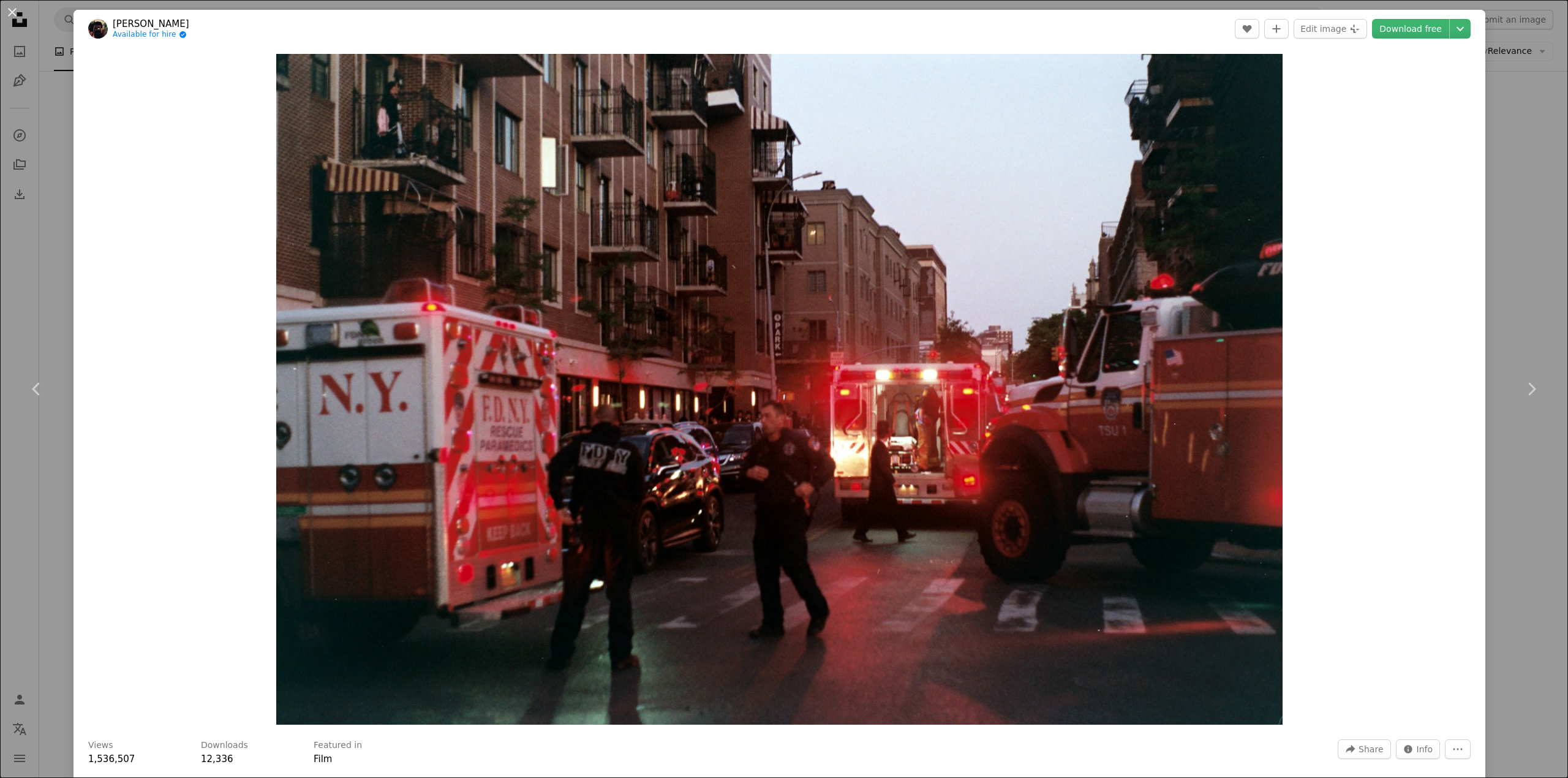
click at [1494, 196] on div "An X shape Chevron left Chevron right [PERSON_NAME] Available for hire A checkm…" at bounding box center [784, 389] width 1568 height 778
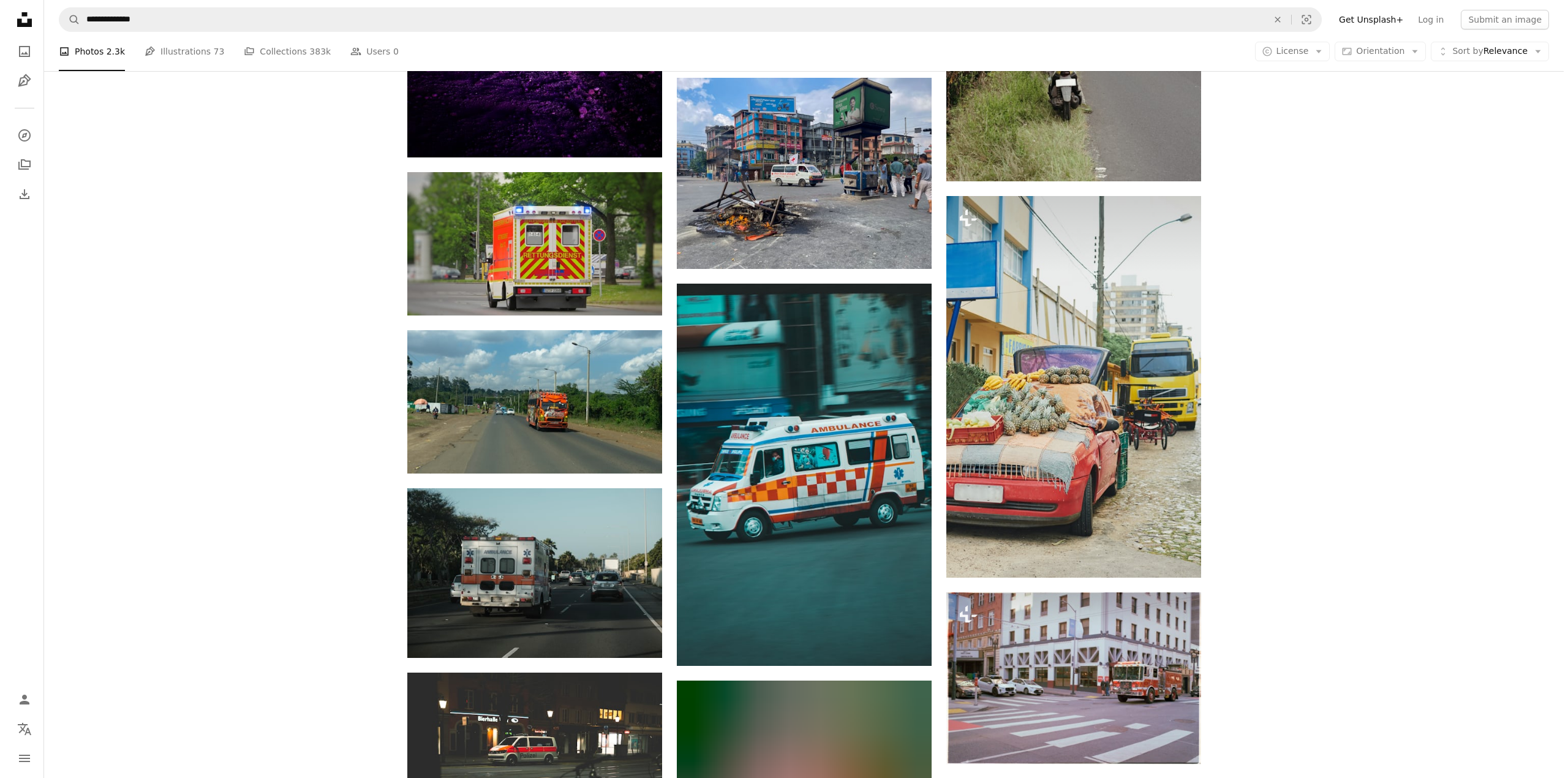
scroll to position [2823, 0]
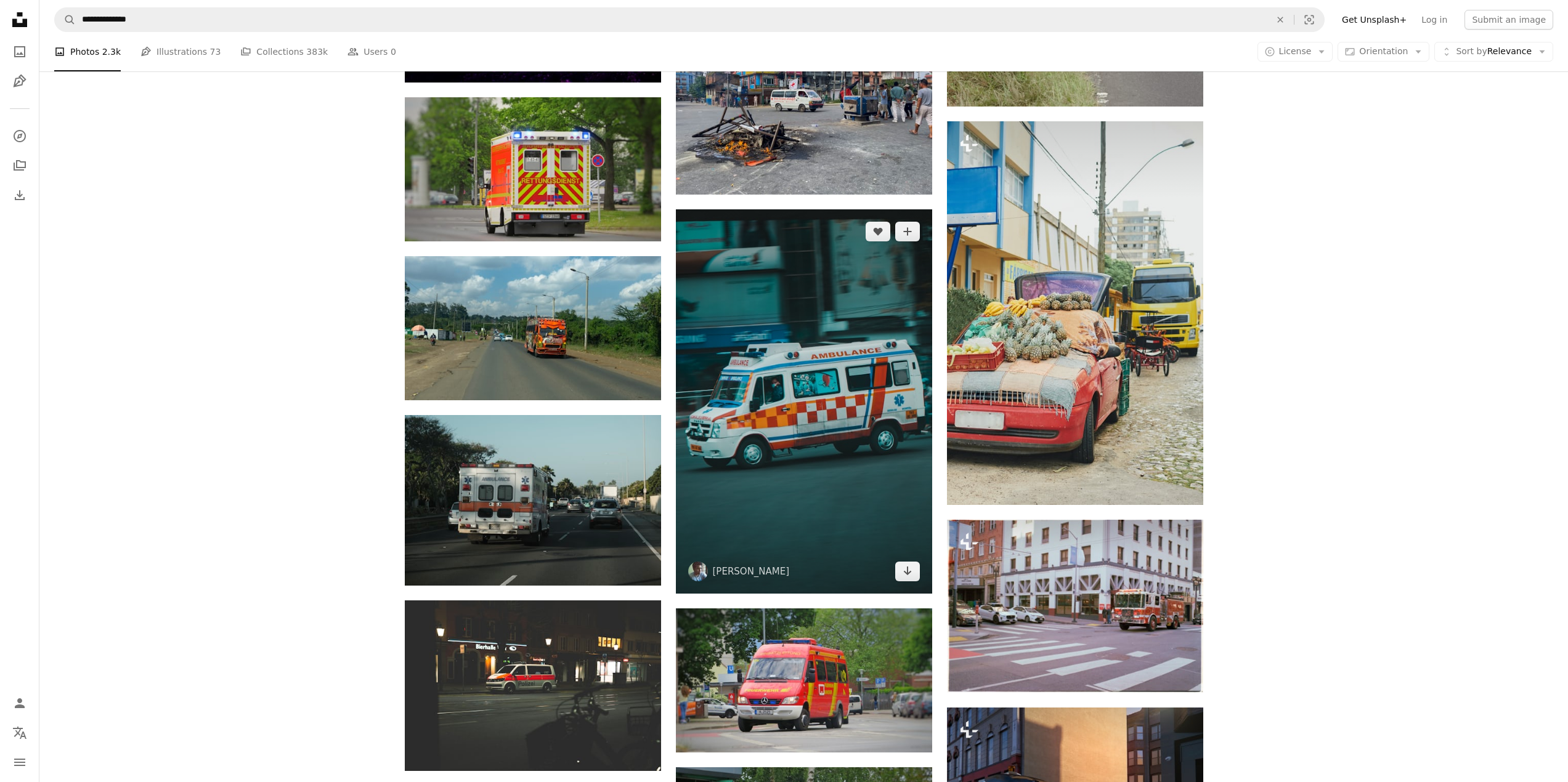
click at [816, 382] on img at bounding box center [803, 402] width 256 height 384
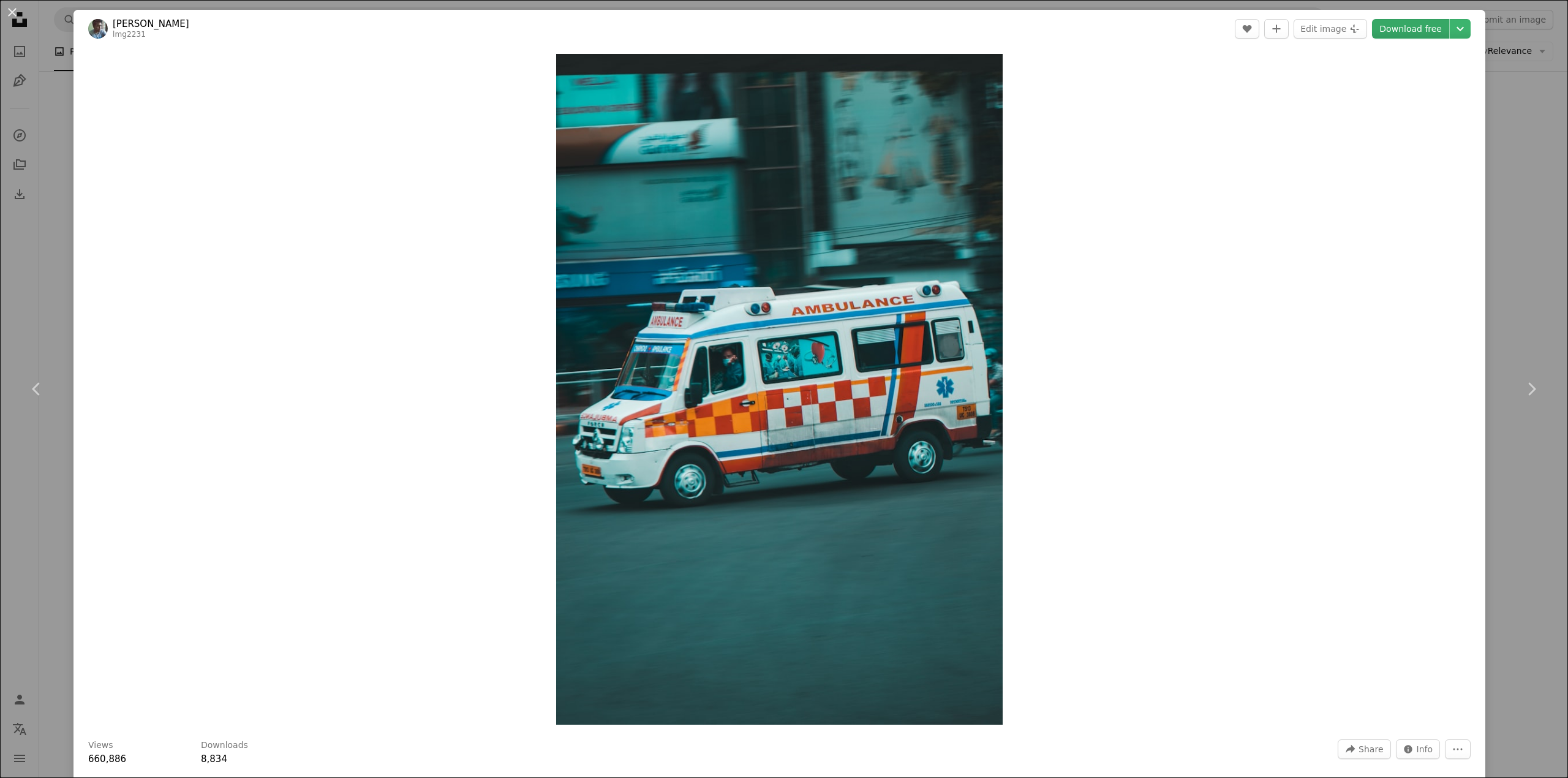
click at [1400, 28] on link "Download free" at bounding box center [1410, 28] width 77 height 19
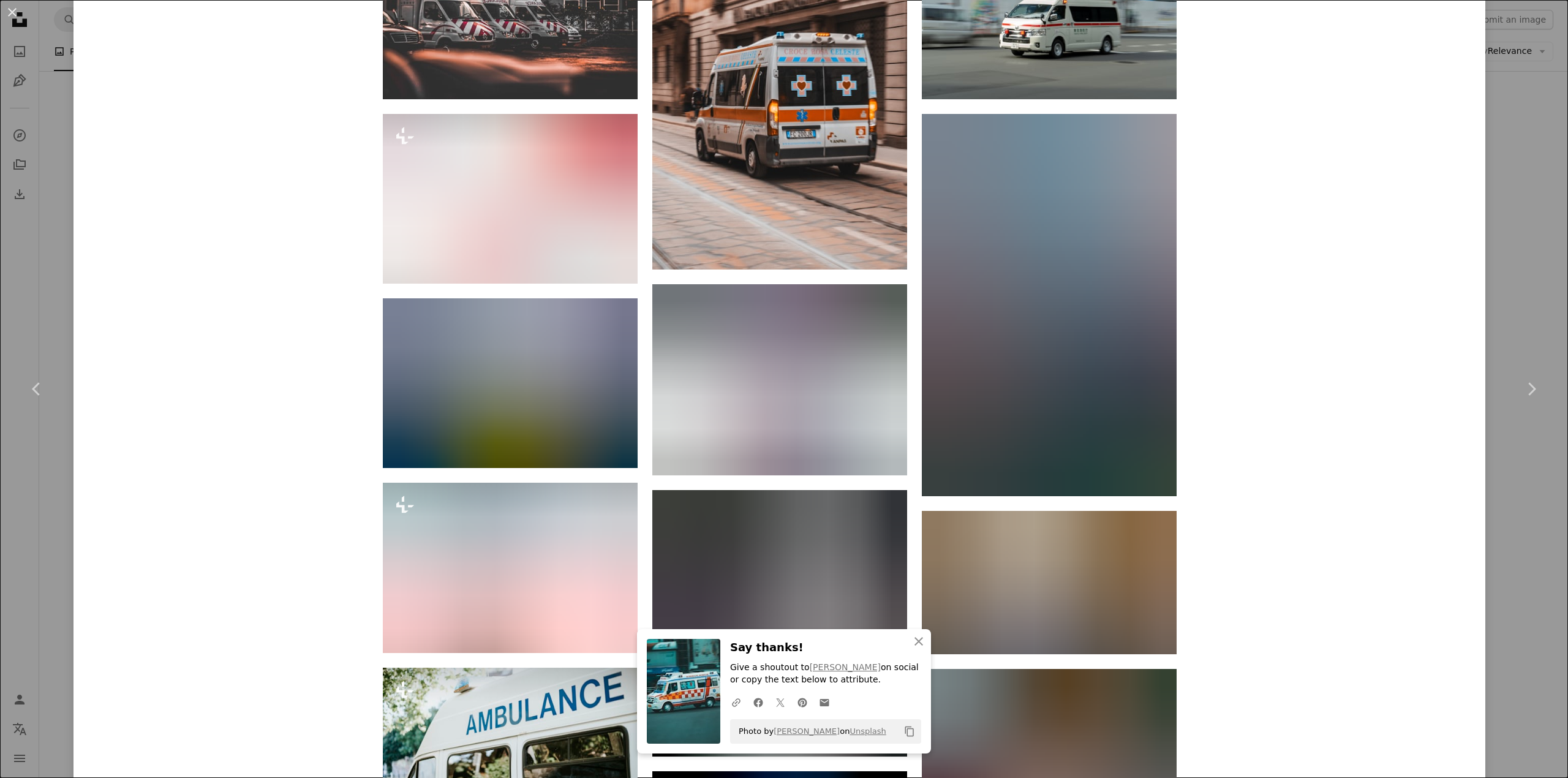
scroll to position [1396, 0]
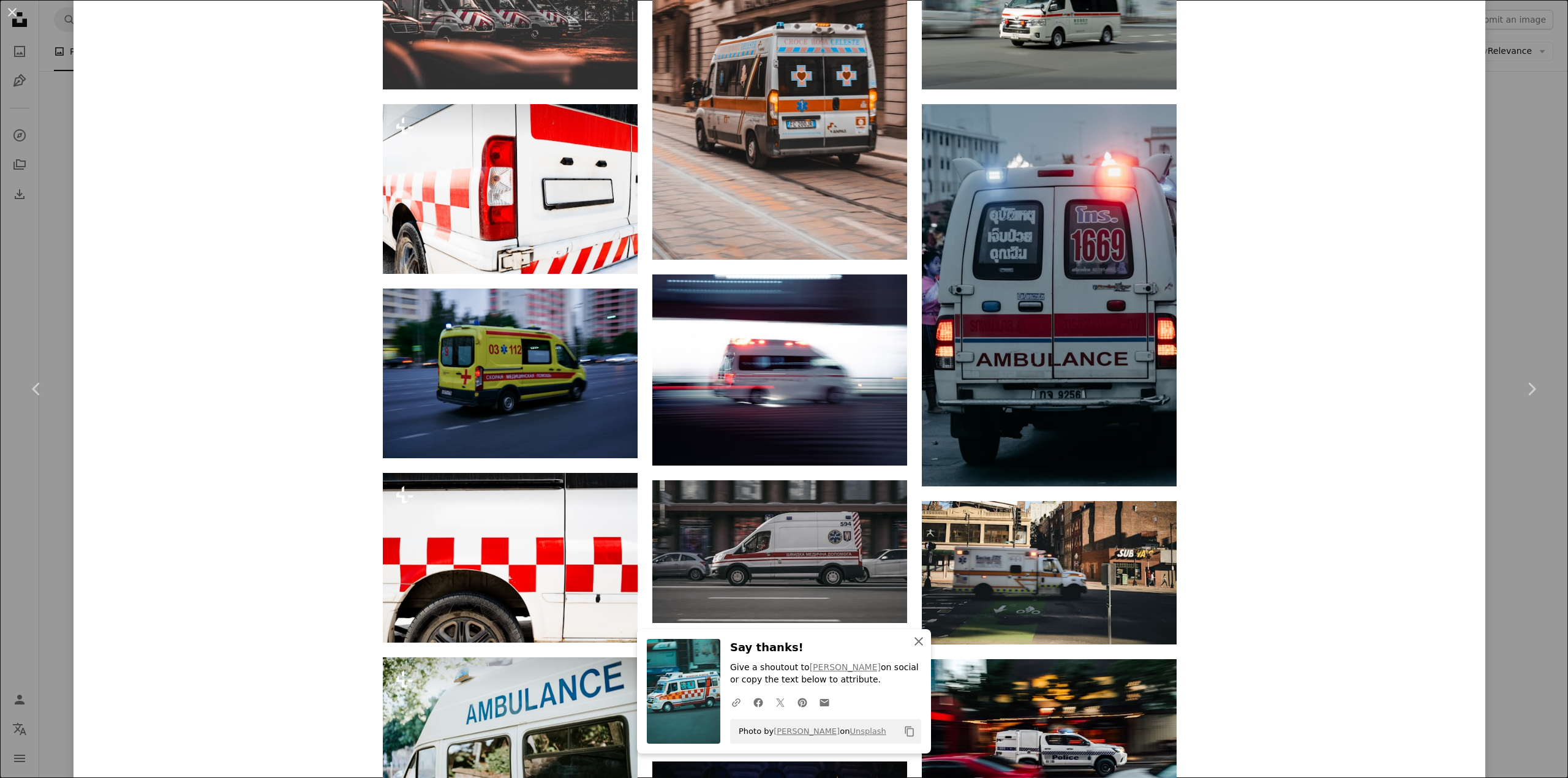
click at [911, 637] on icon "An X shape" at bounding box center [918, 642] width 14 height 14
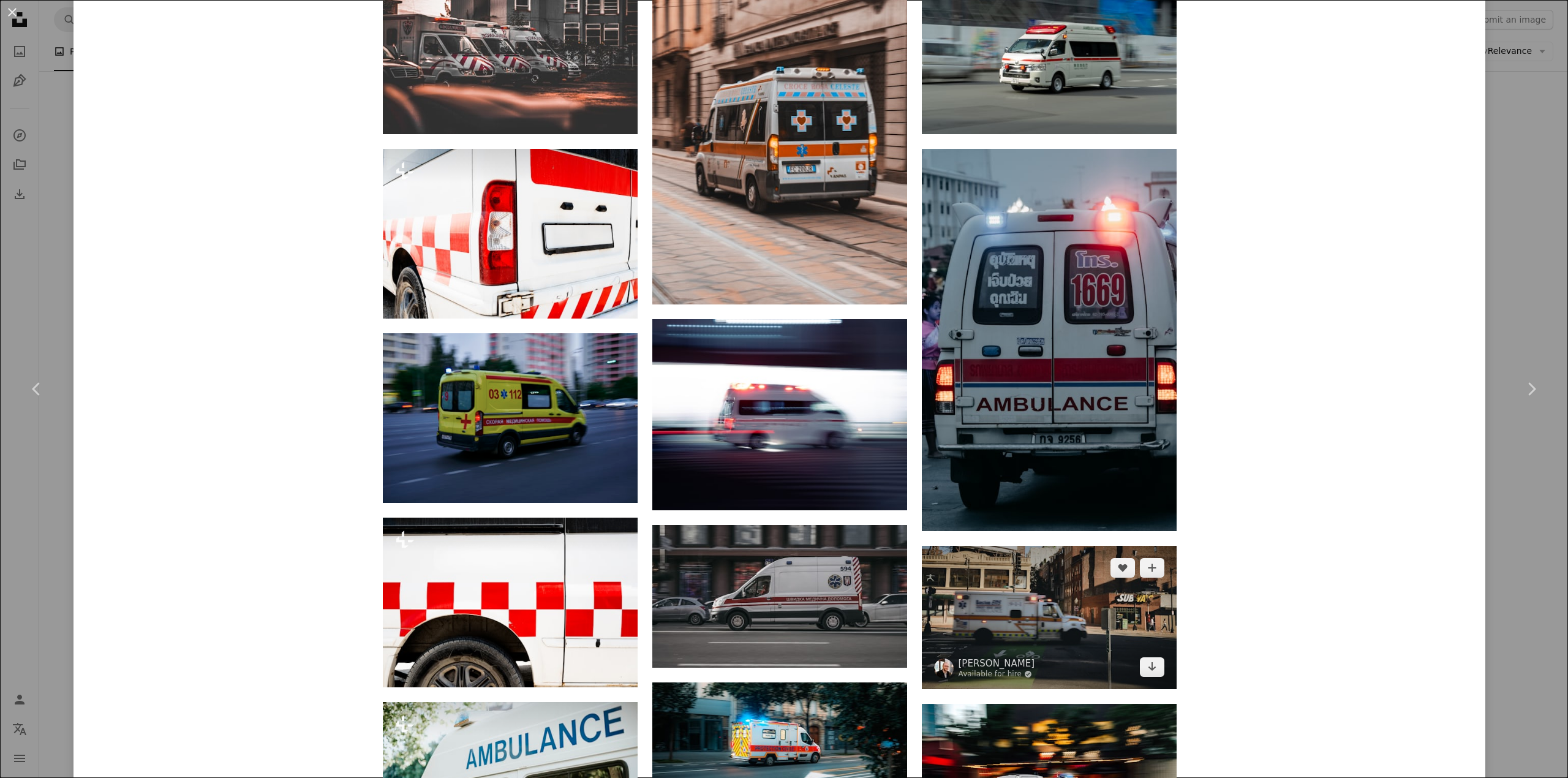
scroll to position [1171, 0]
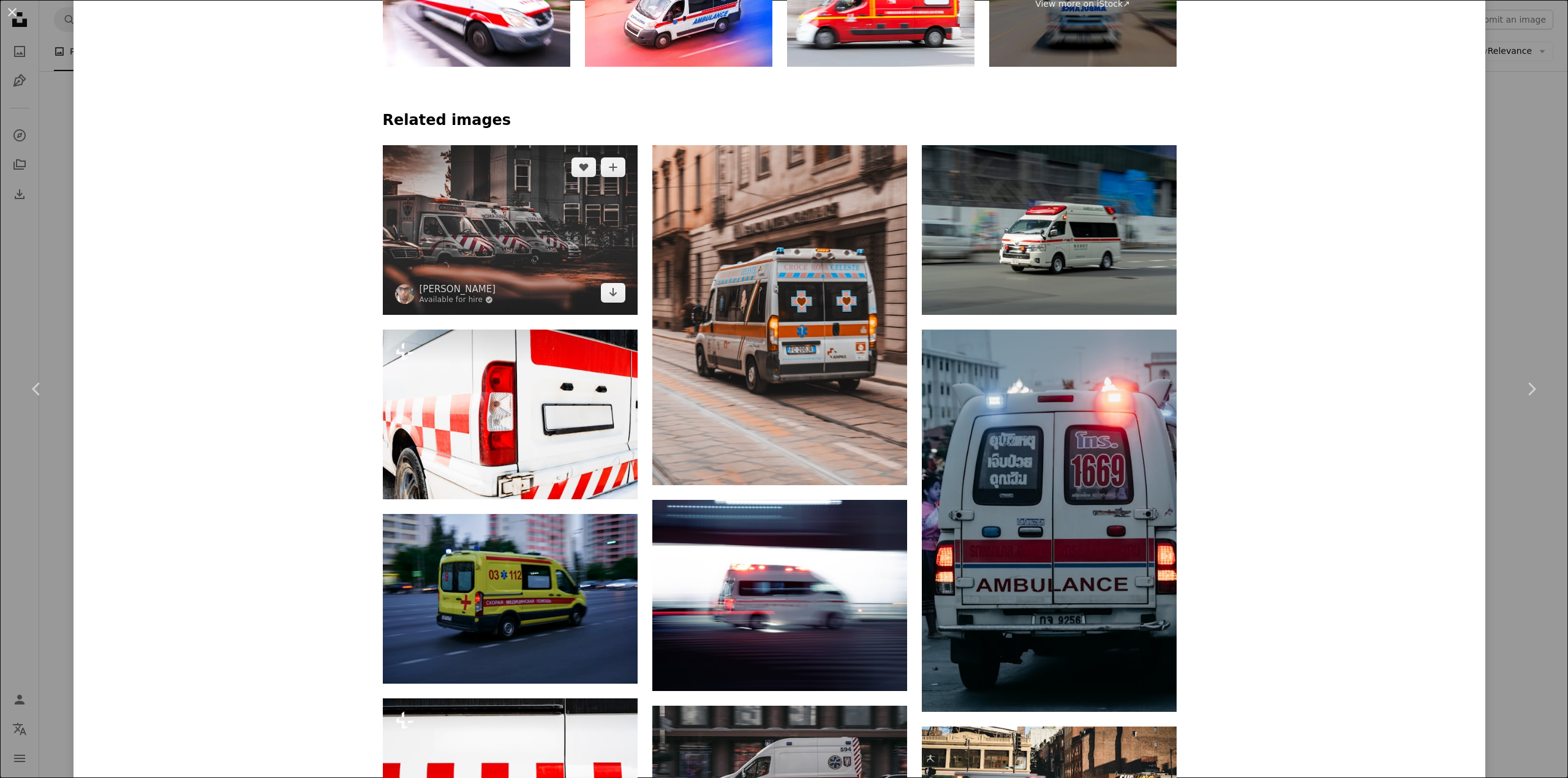
click at [529, 222] on img at bounding box center [510, 230] width 255 height 170
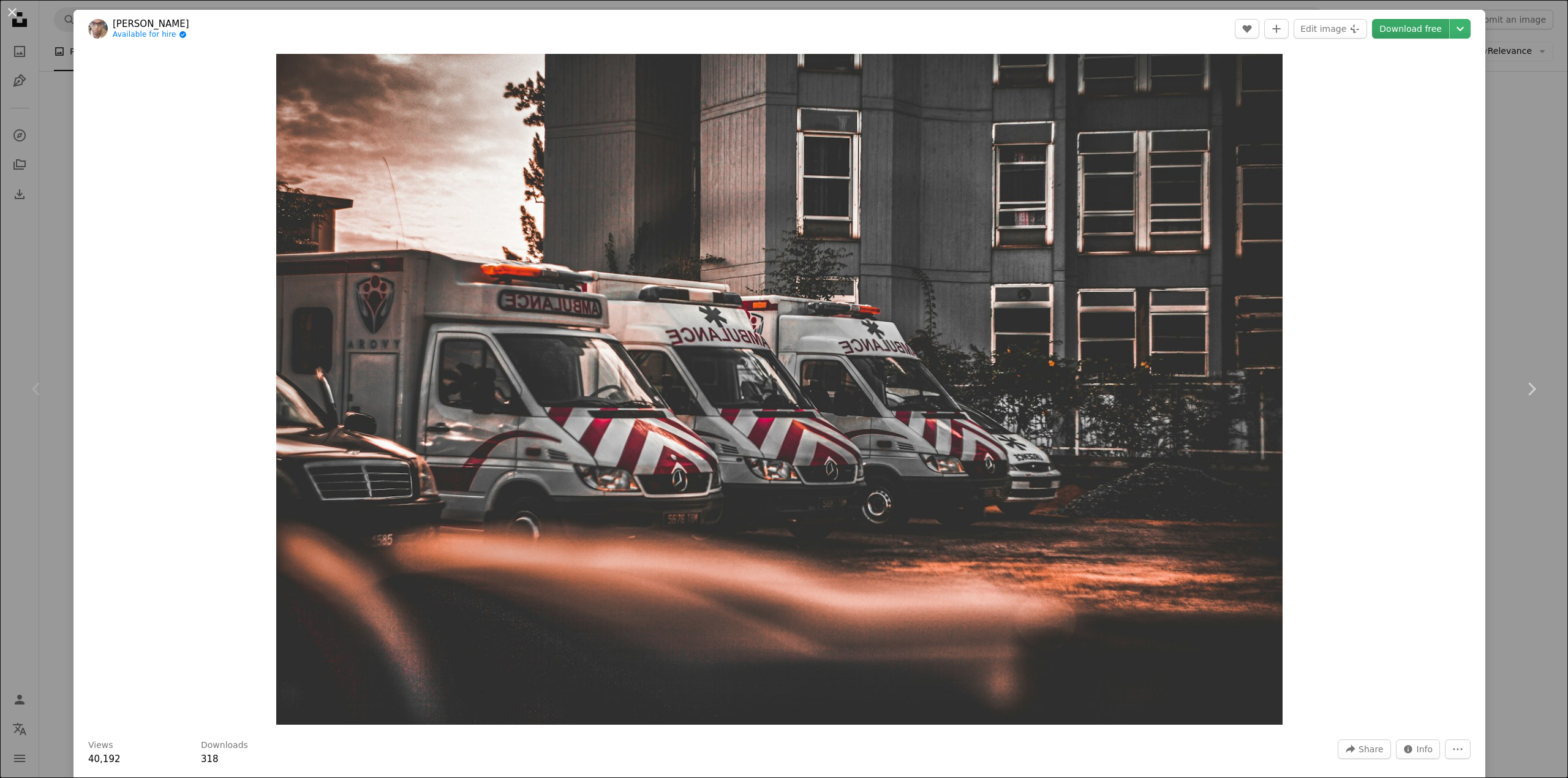
click at [1398, 33] on link "Download free" at bounding box center [1410, 28] width 77 height 19
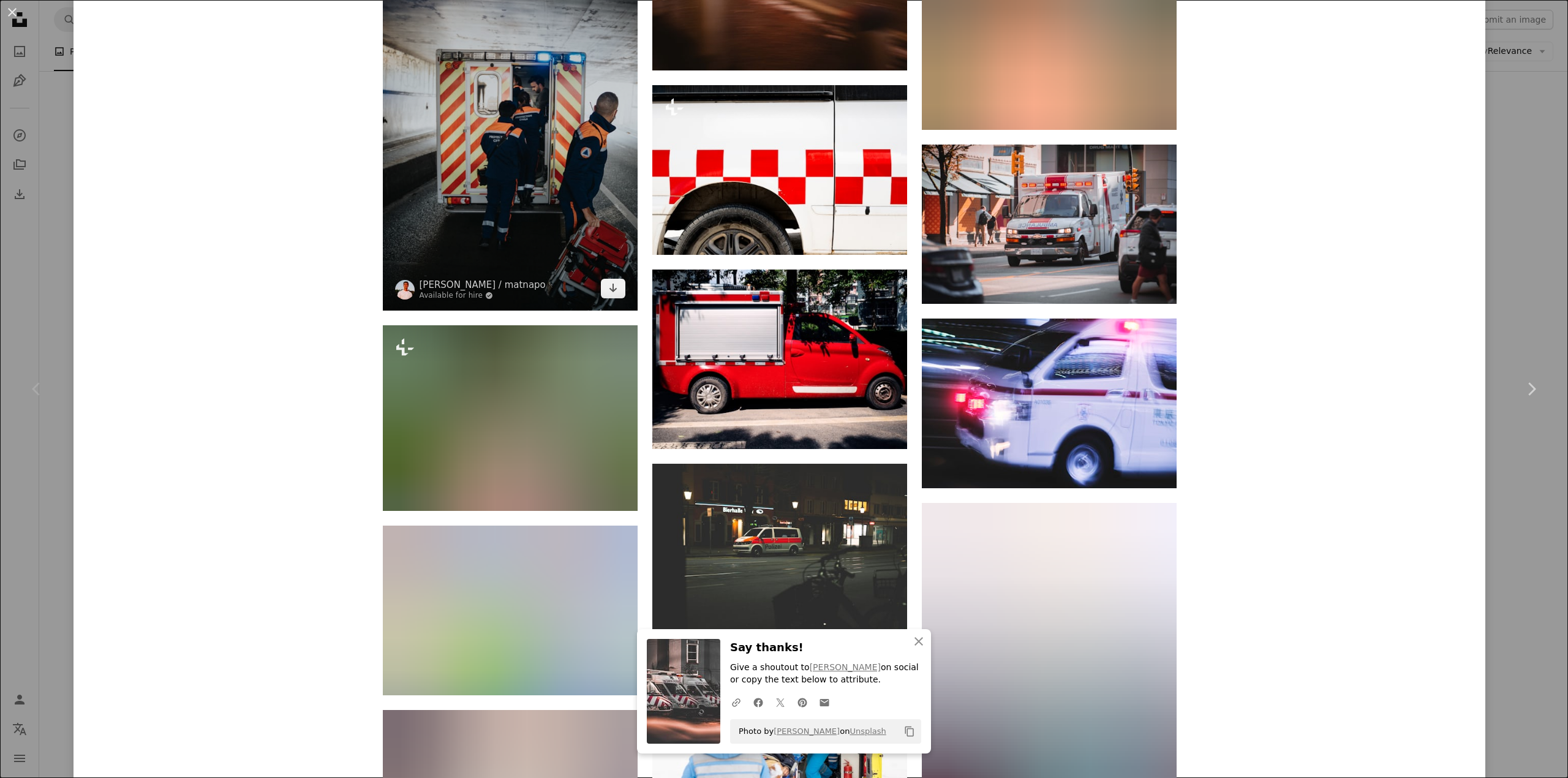
scroll to position [4115, 0]
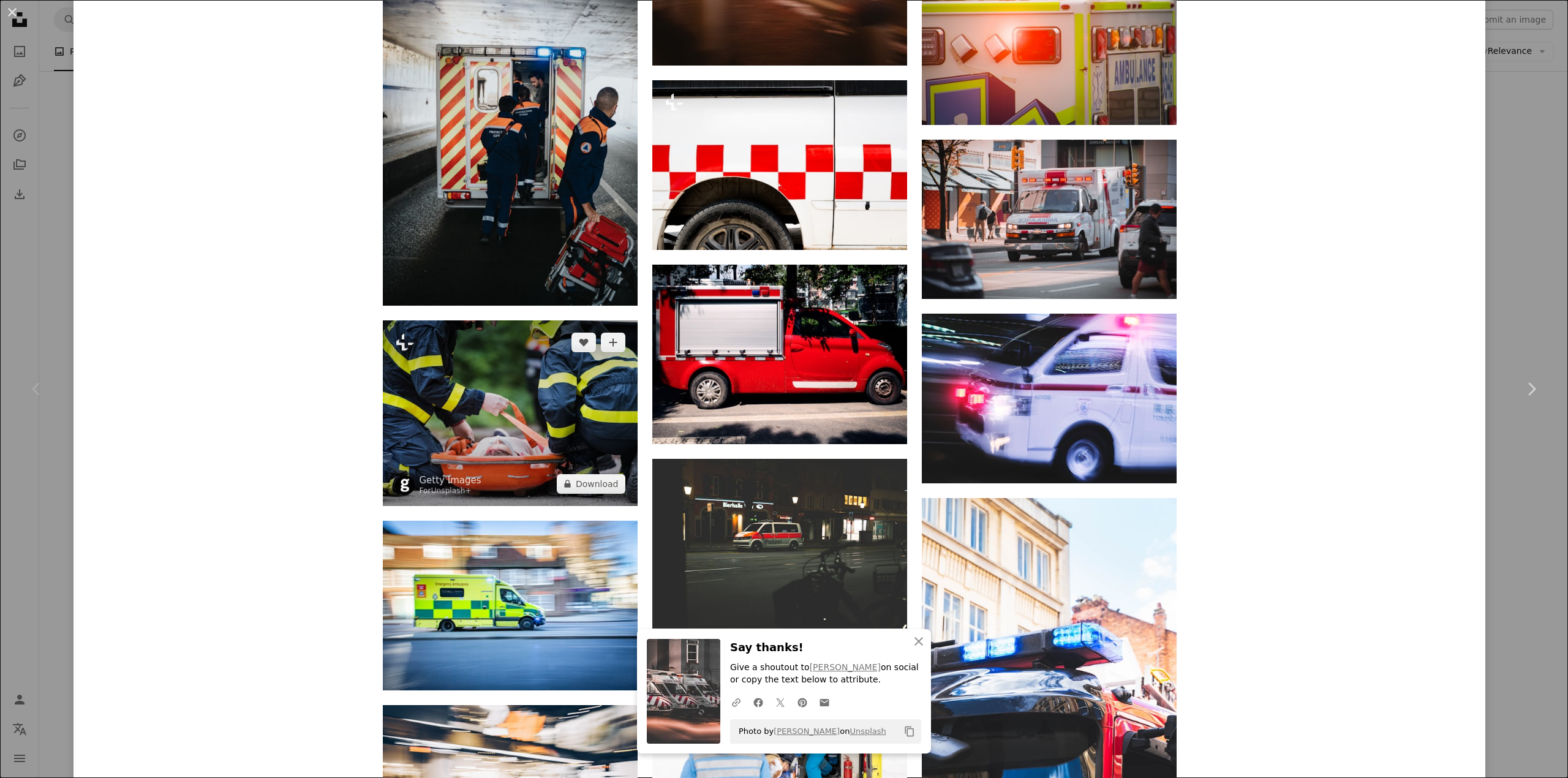
click at [523, 388] on img at bounding box center [510, 413] width 255 height 185
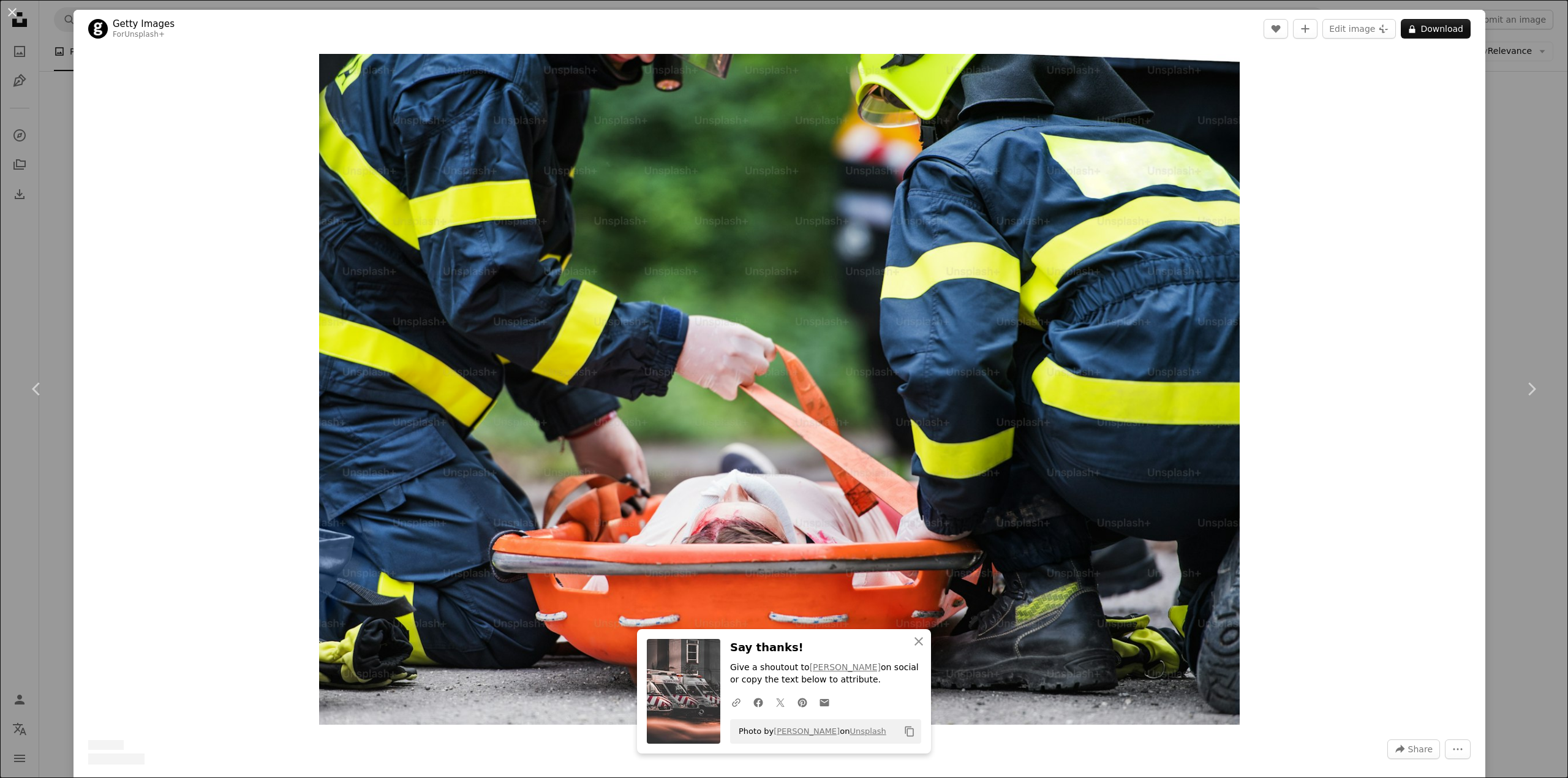
click at [245, 356] on div "Zoom in" at bounding box center [779, 389] width 1411 height 683
click at [52, 319] on div "An X shape Chevron left Chevron right Getty Images For Unsplash+ A heart A plus…" at bounding box center [784, 389] width 1568 height 778
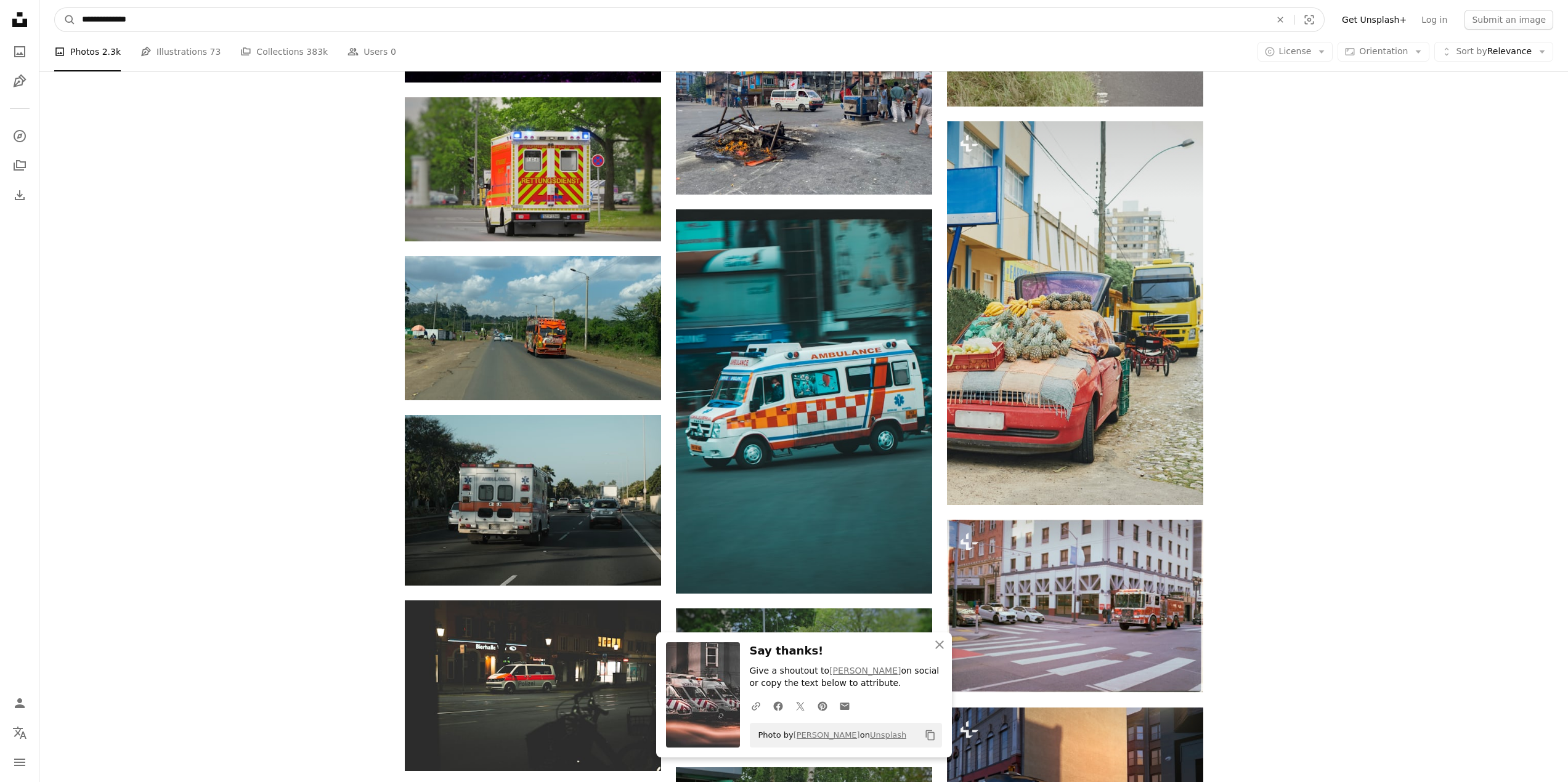
click at [274, 25] on input "**********" at bounding box center [670, 20] width 1191 height 23
type input "**********"
click button "A magnifying glass" at bounding box center [65, 20] width 21 height 23
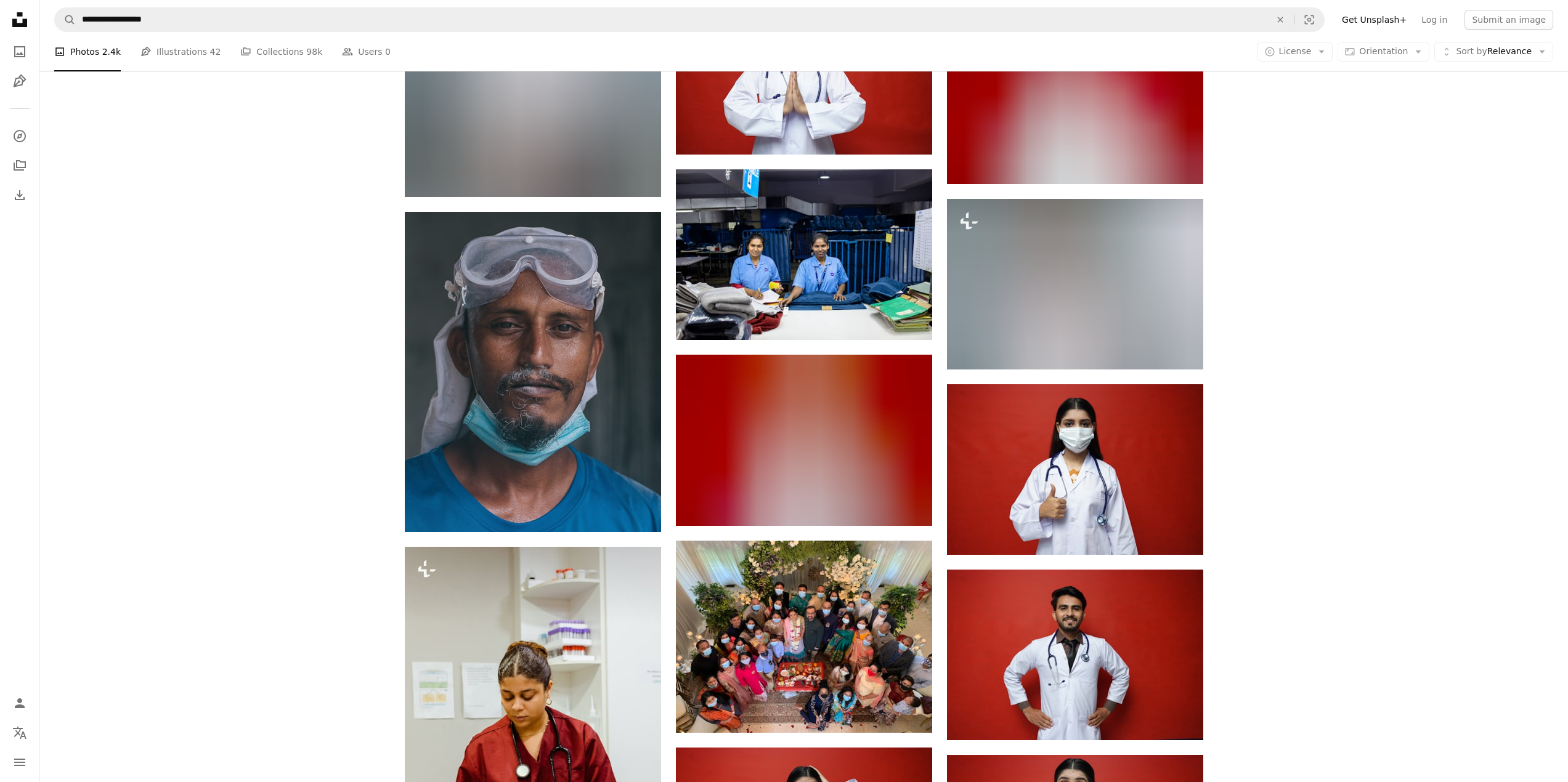
scroll to position [906, 0]
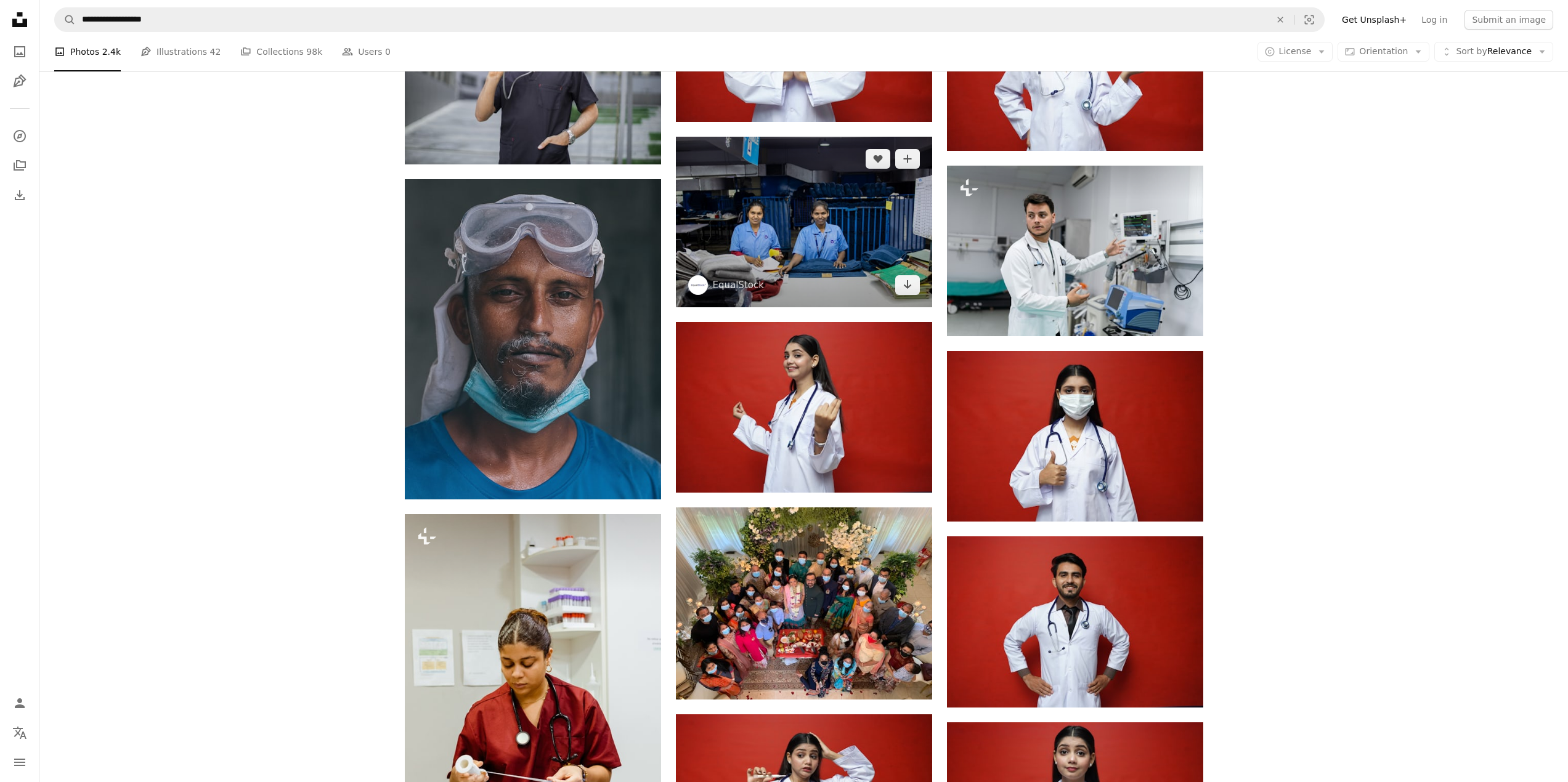
click at [773, 220] on img at bounding box center [803, 221] width 256 height 170
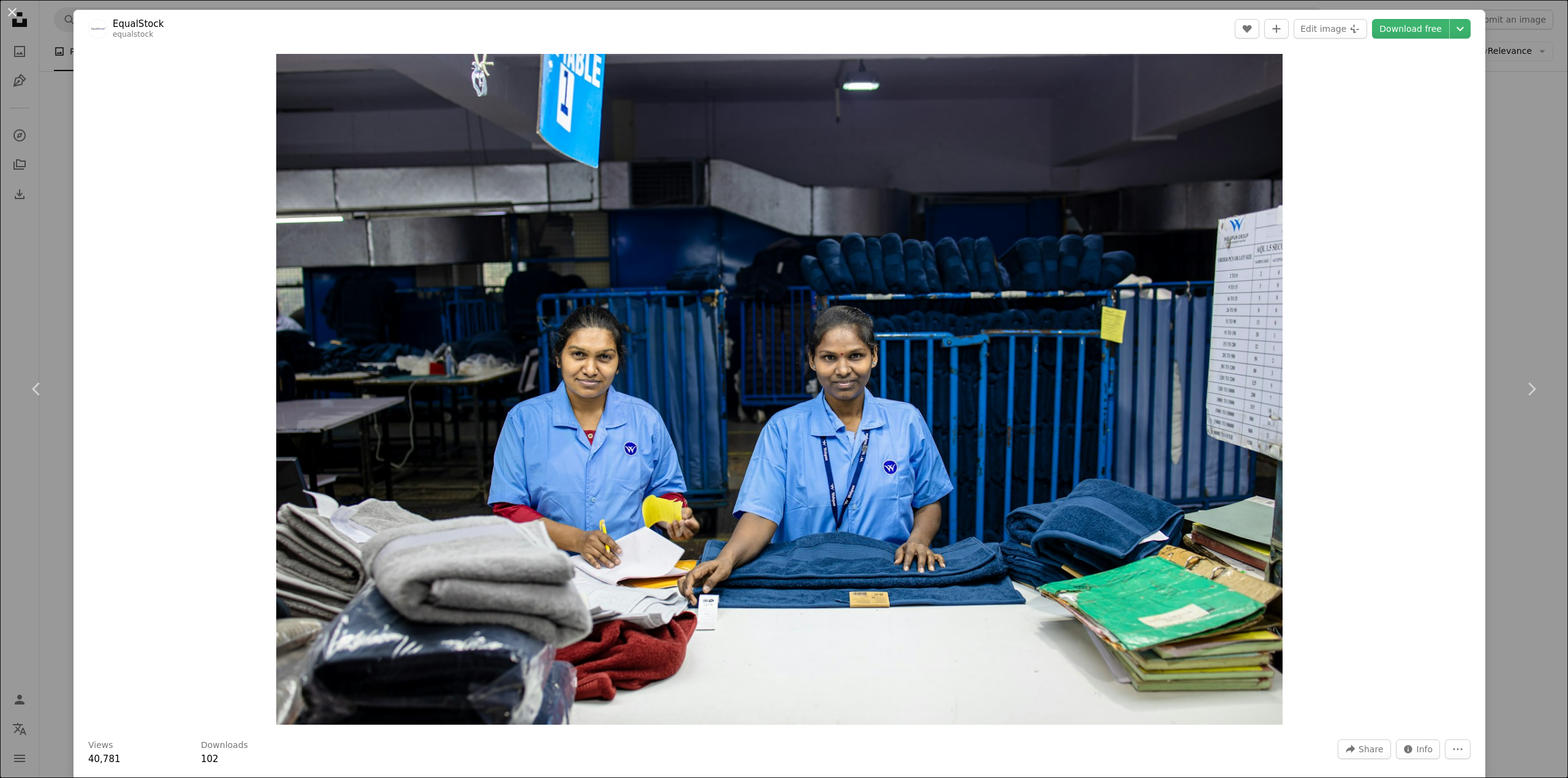
click at [1498, 78] on div "An X shape Chevron left Chevron right EqualStock equalstock A heart A plus sign…" at bounding box center [784, 389] width 1568 height 778
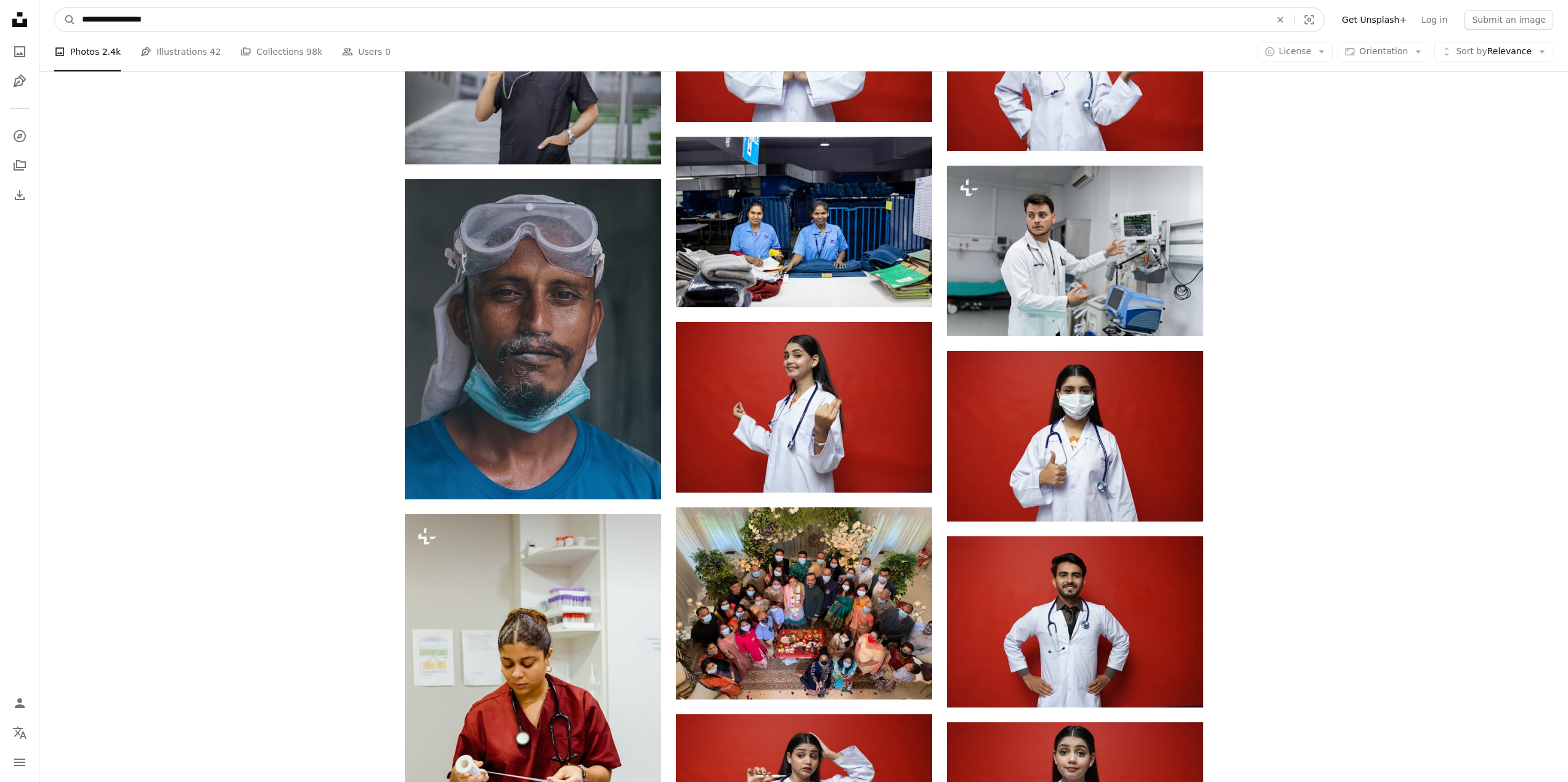
click at [402, 11] on input "**********" at bounding box center [670, 20] width 1191 height 23
paste input "Find visuals sitewide"
type input "**********"
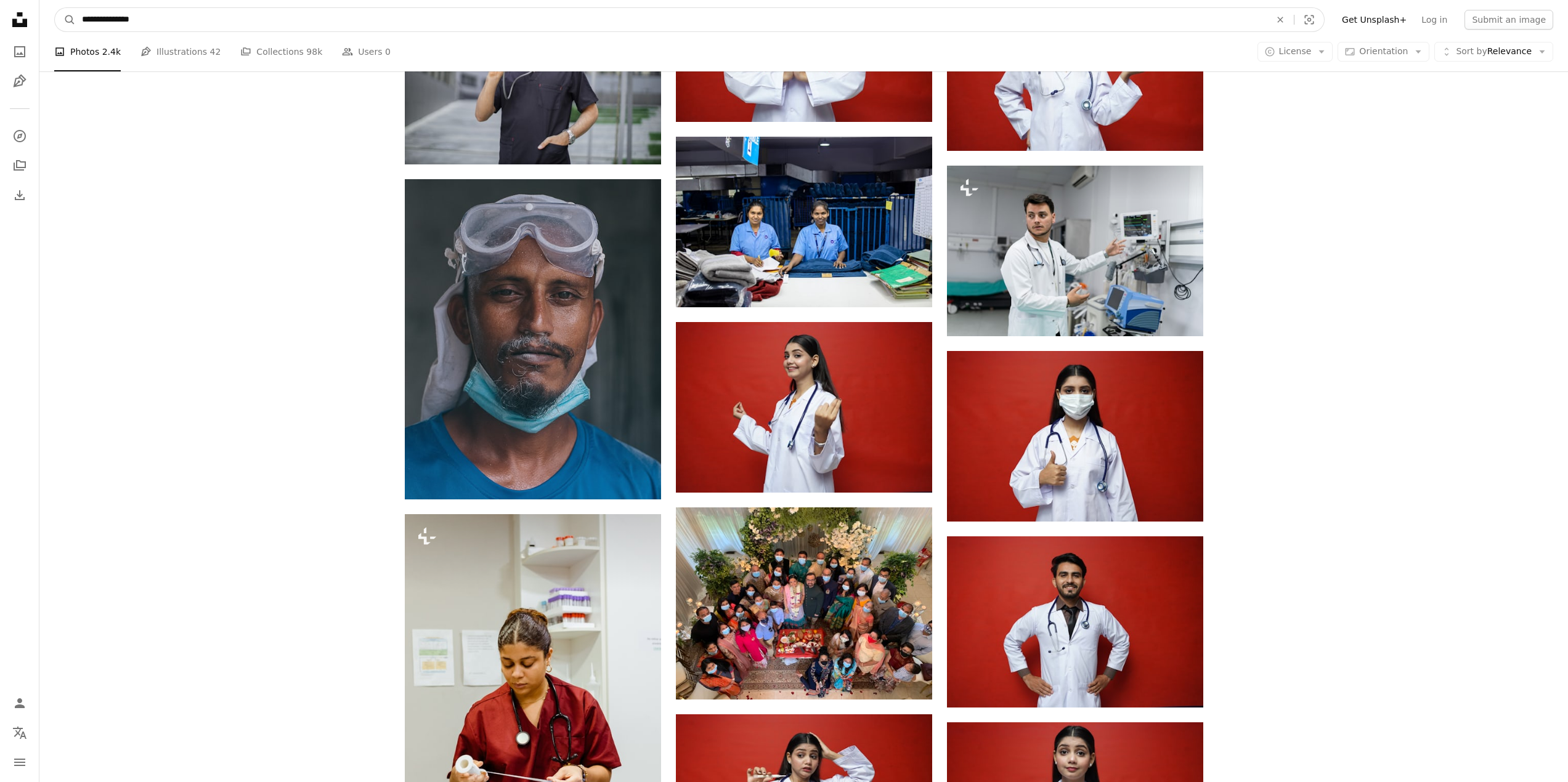
click button "A magnifying glass" at bounding box center [65, 20] width 21 height 23
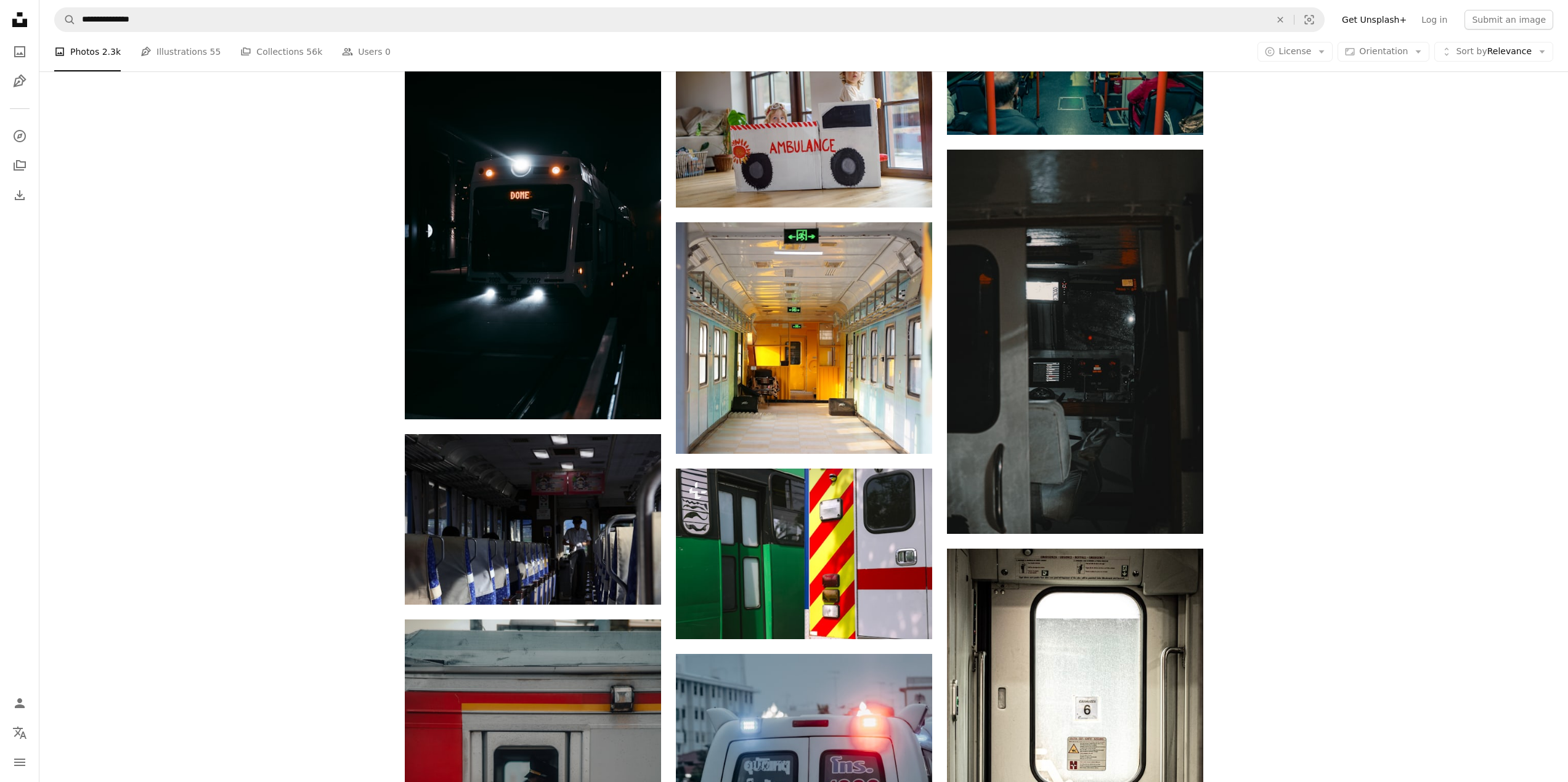
scroll to position [1267, 0]
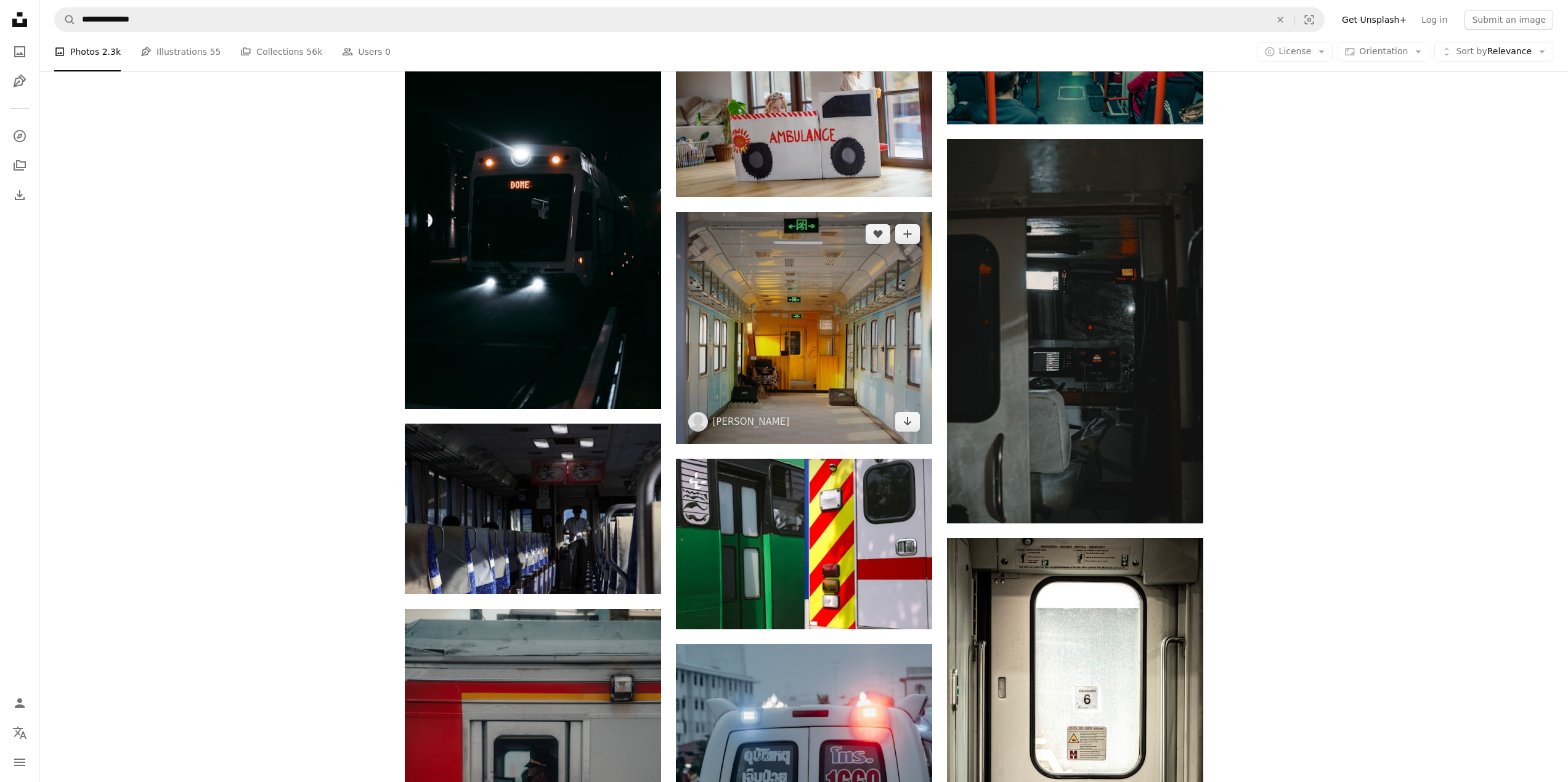
click at [787, 347] on img at bounding box center [803, 327] width 256 height 231
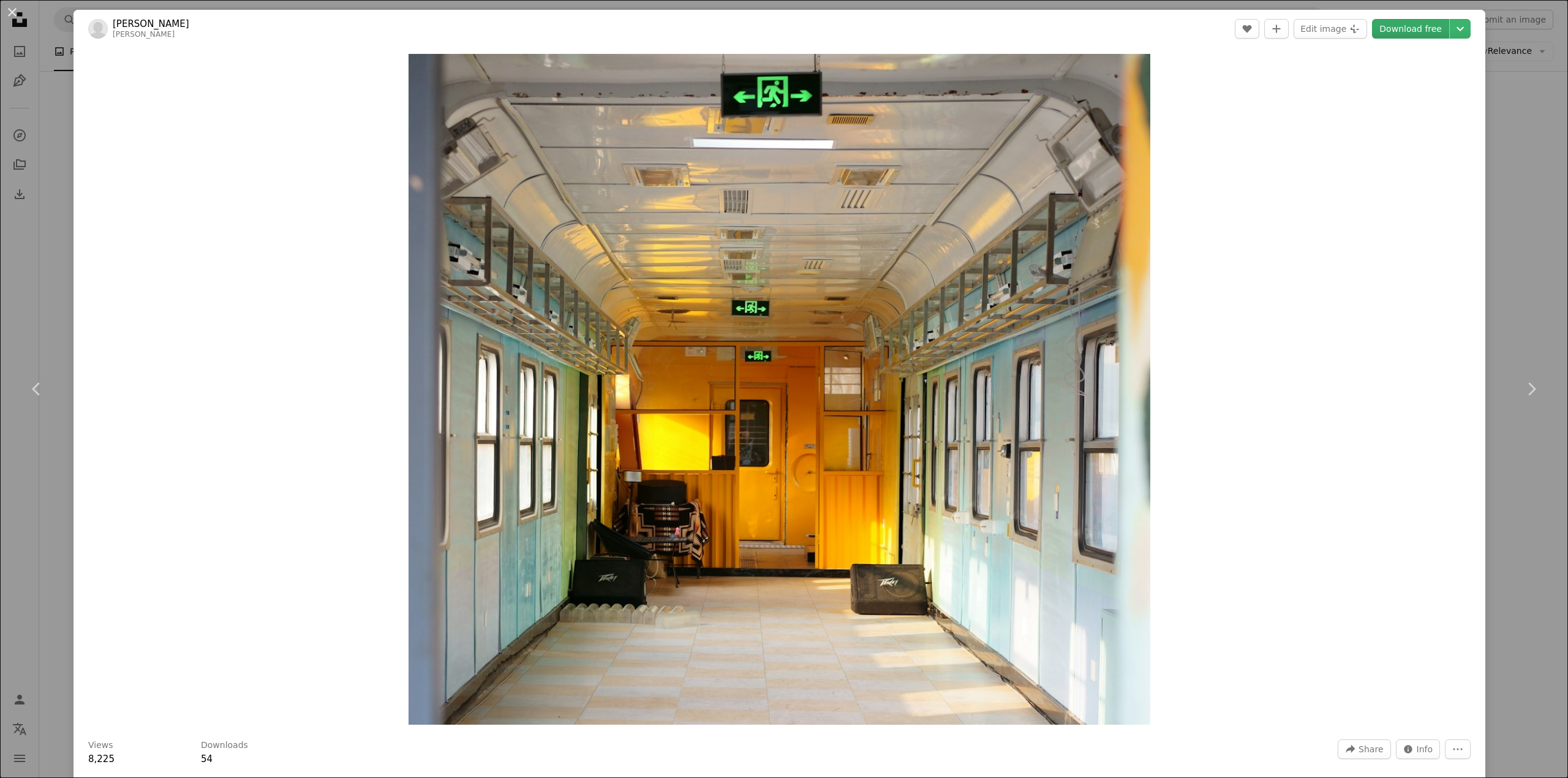
click at [1396, 25] on link "Download free" at bounding box center [1410, 28] width 77 height 19
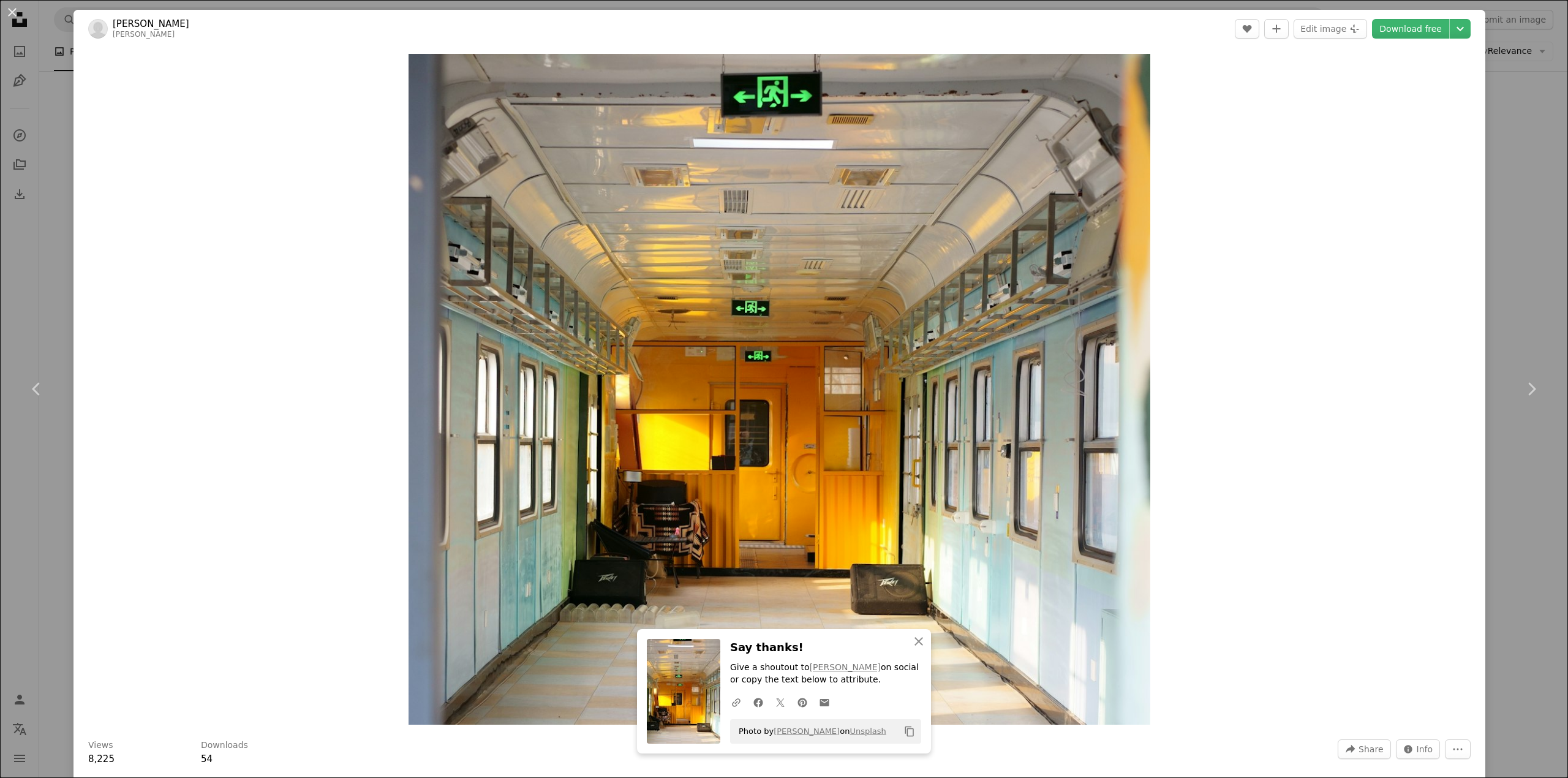
click at [1510, 130] on div "An X shape Chevron left Chevron right [PERSON_NAME] [PERSON_NAME] A heart A plu…" at bounding box center [784, 389] width 1568 height 778
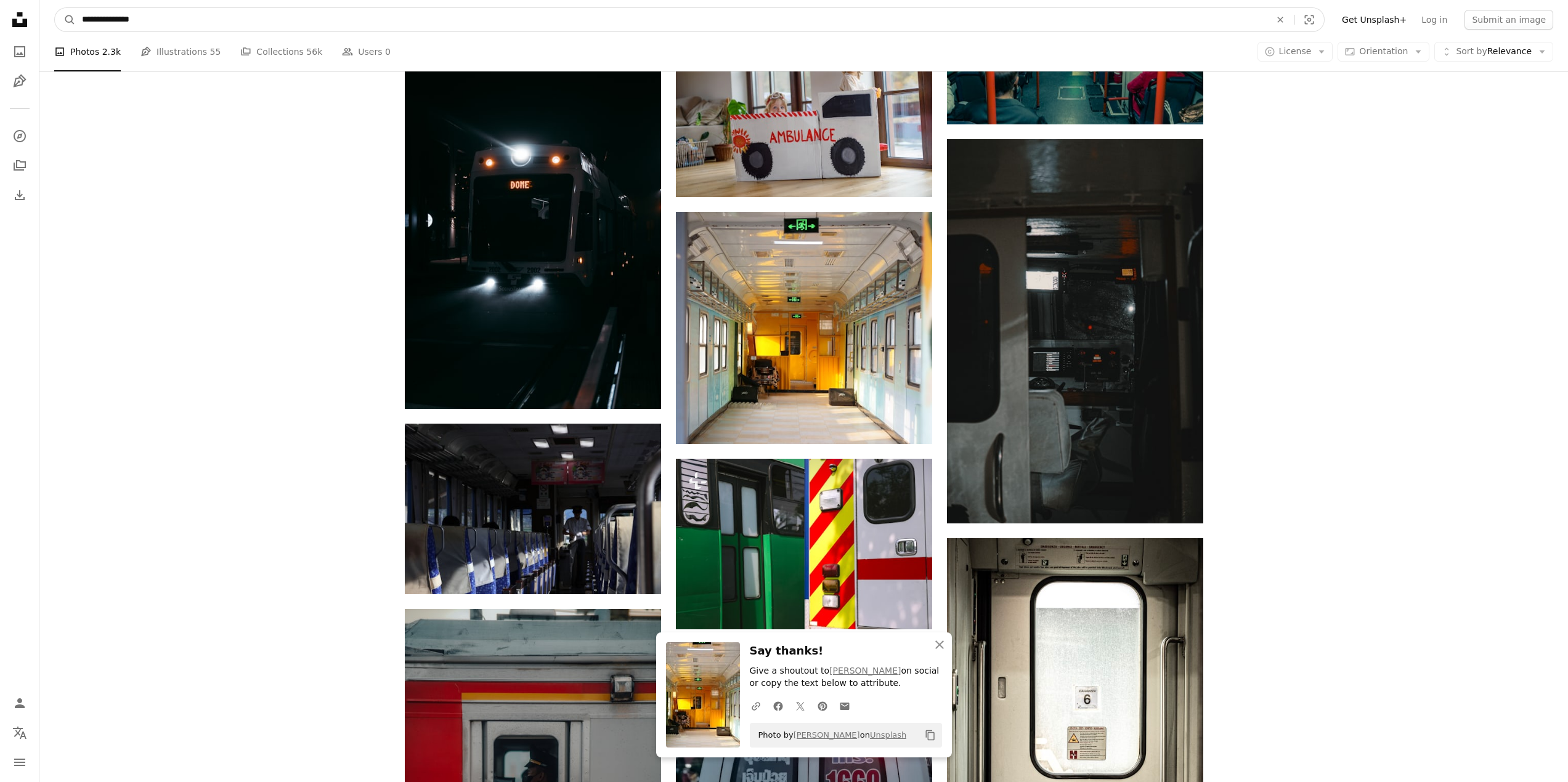
click at [350, 18] on input "**********" at bounding box center [670, 20] width 1191 height 23
paste input "**********"
type input "**********"
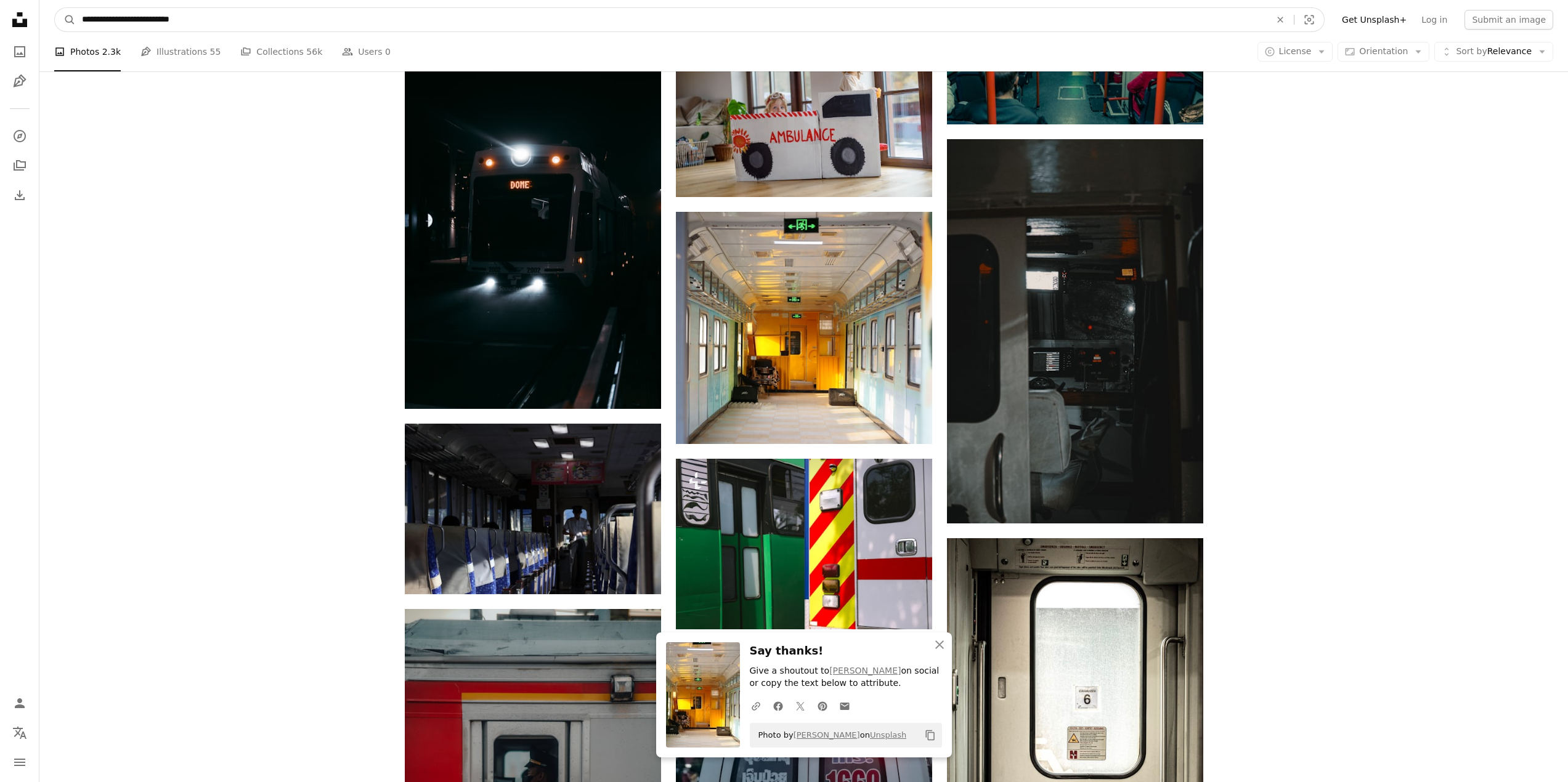
click button "A magnifying glass" at bounding box center [65, 20] width 21 height 23
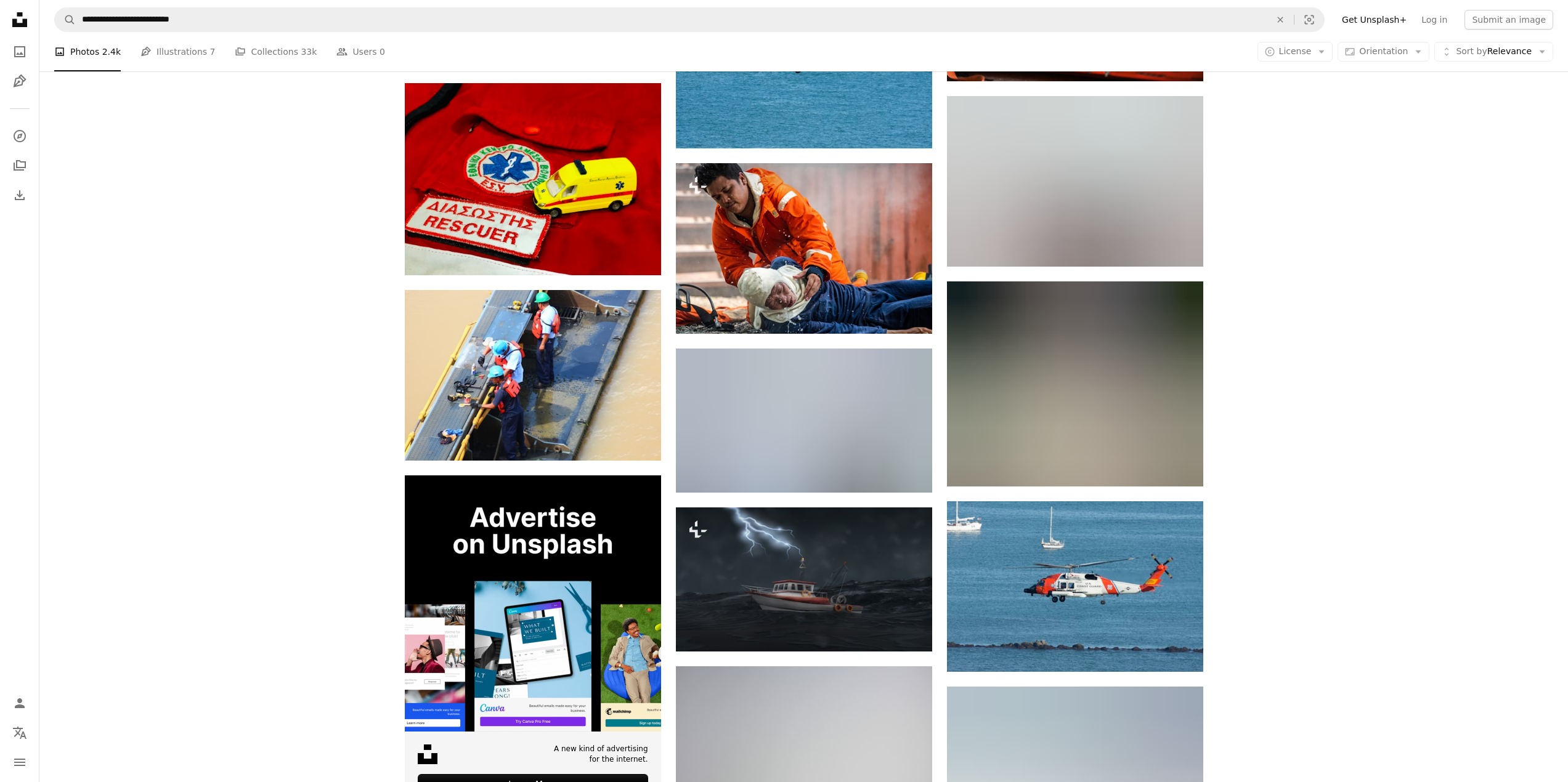
scroll to position [1551, 0]
